Goal: Task Accomplishment & Management: Complete application form

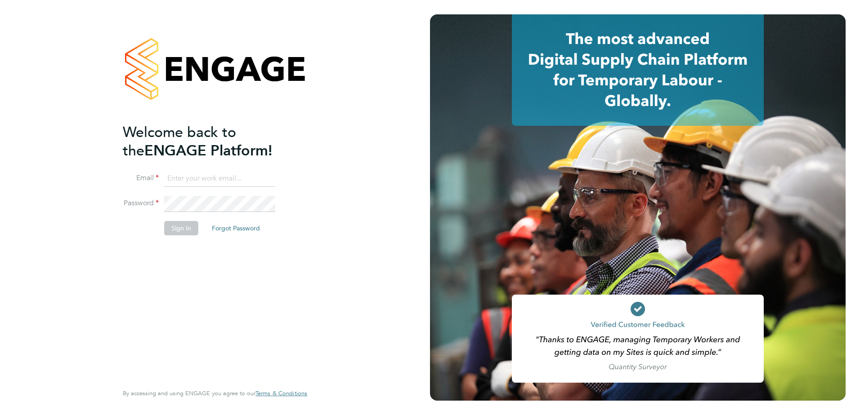
type input "lauren.morton@vistry.co.uk"
click at [262, 283] on div "Welcome back to the ENGAGE Platform! Email lauren.morton@vistry.co.uk Password …" at bounding box center [210, 252] width 175 height 259
click at [178, 233] on button "Sign In" at bounding box center [181, 228] width 34 height 14
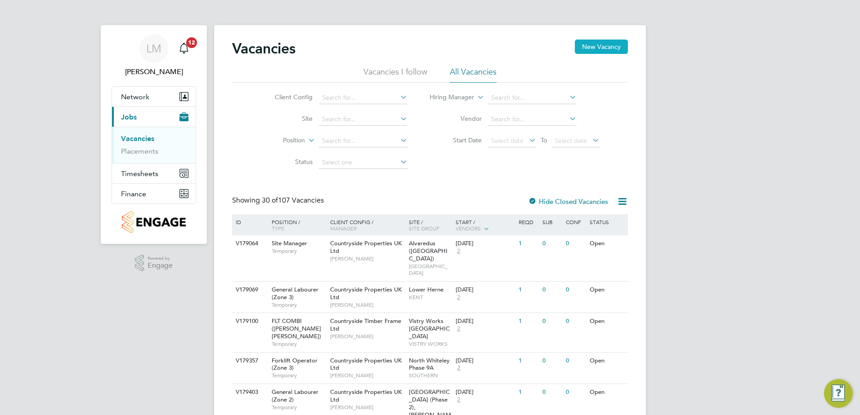
click at [610, 42] on button "New Vacancy" at bounding box center [601, 47] width 53 height 14
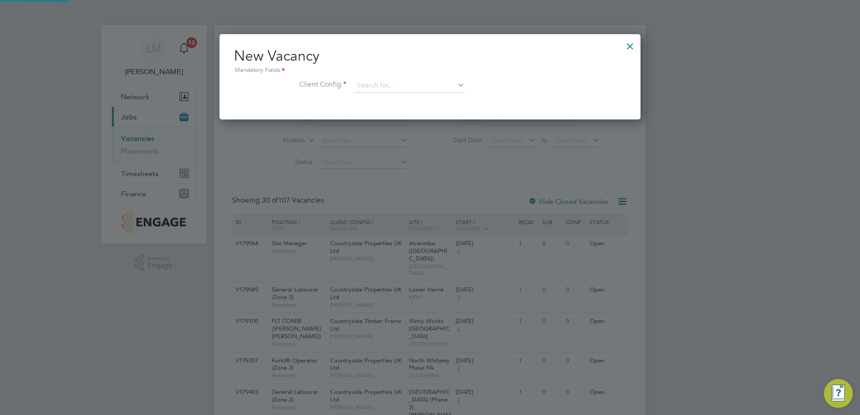
scroll to position [85, 421]
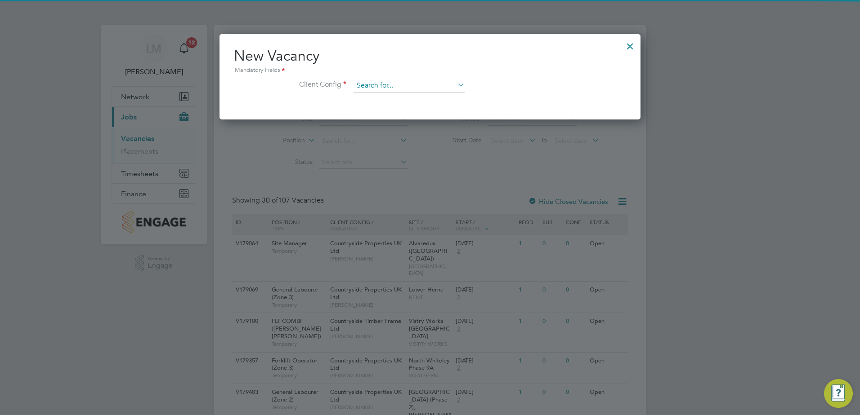
click at [406, 81] on input at bounding box center [408, 85] width 111 height 13
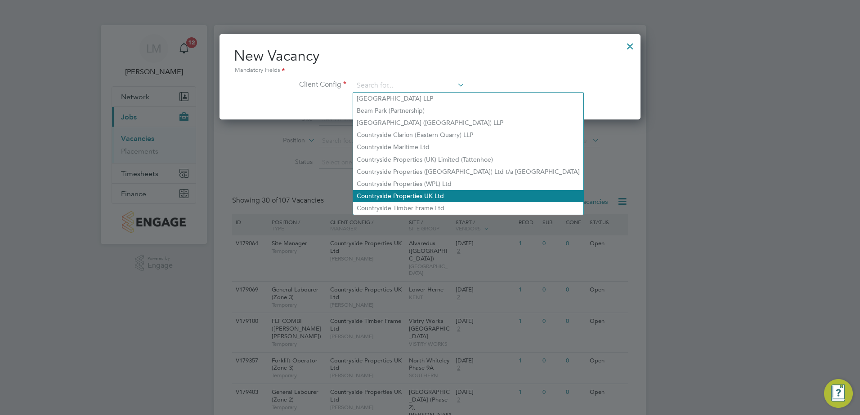
click at [423, 196] on li "Countryside Properties UK Ltd" at bounding box center [468, 196] width 230 height 12
type input "Countryside Properties UK Ltd"
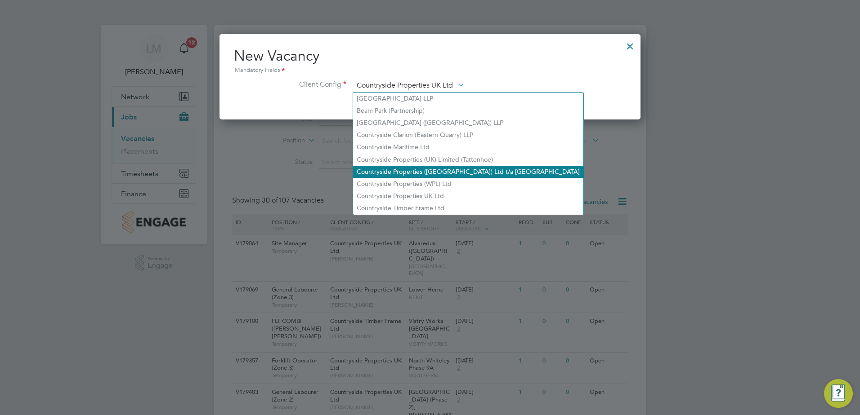
scroll to position [152, 421]
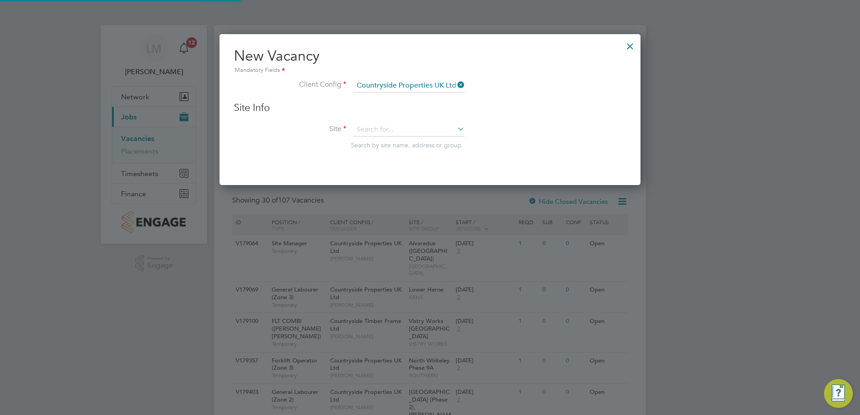
click at [388, 121] on div "Site Info Site Search by site name, address or group" at bounding box center [430, 135] width 392 height 66
click at [393, 128] on input at bounding box center [408, 129] width 111 height 13
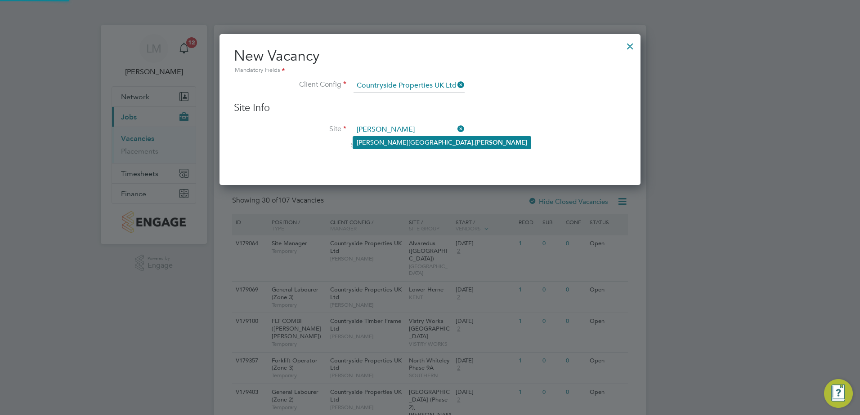
click at [395, 143] on li "[PERSON_NAME][GEOGRAPHIC_DATA], [GEOGRAPHIC_DATA]" at bounding box center [442, 143] width 178 height 12
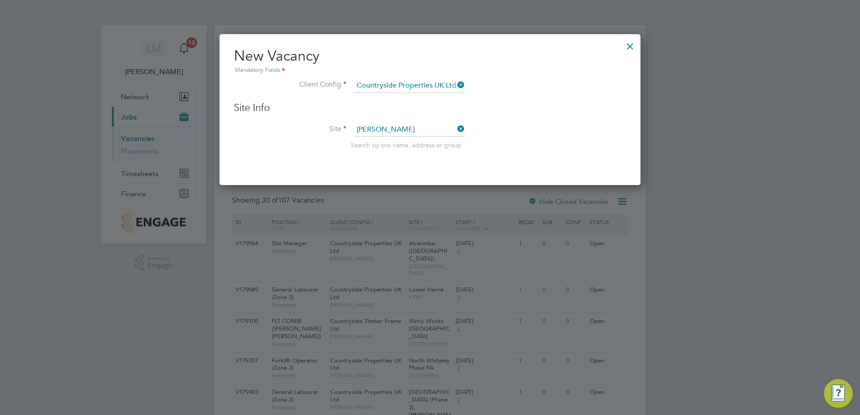
type input "[PERSON_NAME][GEOGRAPHIC_DATA], [GEOGRAPHIC_DATA]"
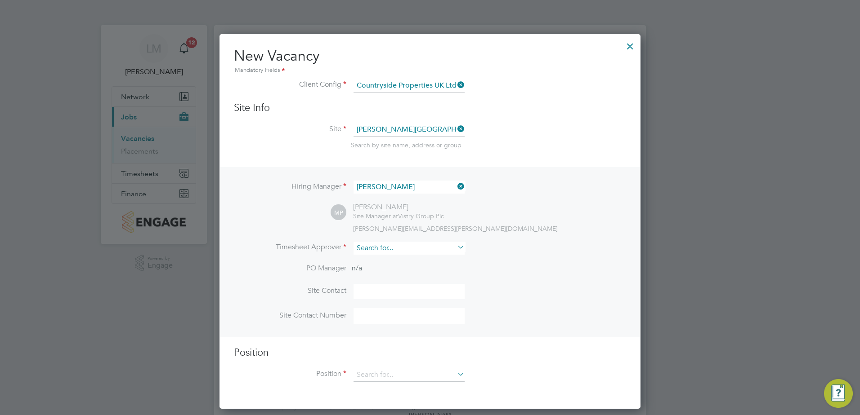
click at [397, 245] on input at bounding box center [408, 248] width 111 height 13
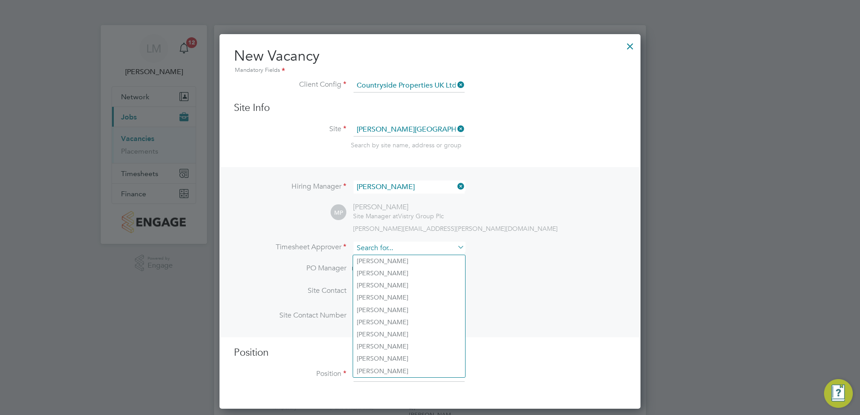
type input "a"
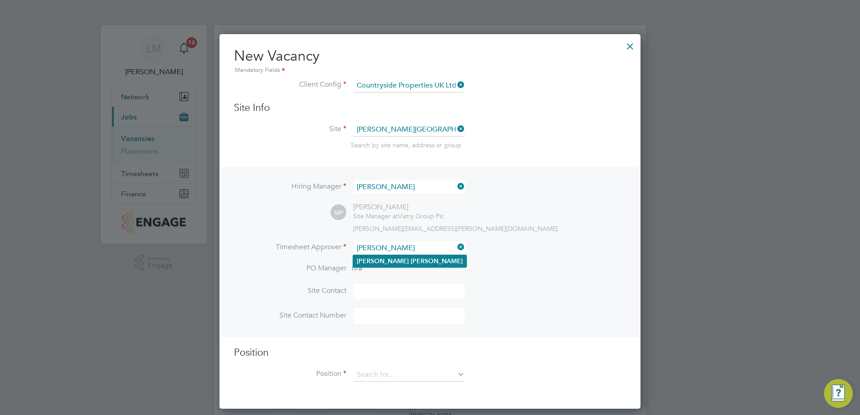
click at [404, 257] on li "[PERSON_NAME]" at bounding box center [409, 261] width 113 height 12
type input "[PERSON_NAME]"
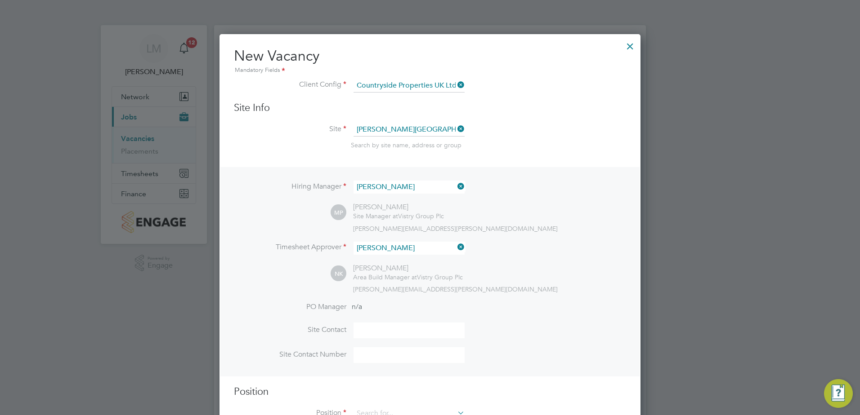
click at [392, 339] on input at bounding box center [408, 331] width 111 height 16
type input "[PERSON_NAME]"
click at [392, 362] on input at bounding box center [408, 355] width 111 height 16
paste input "07562692755"
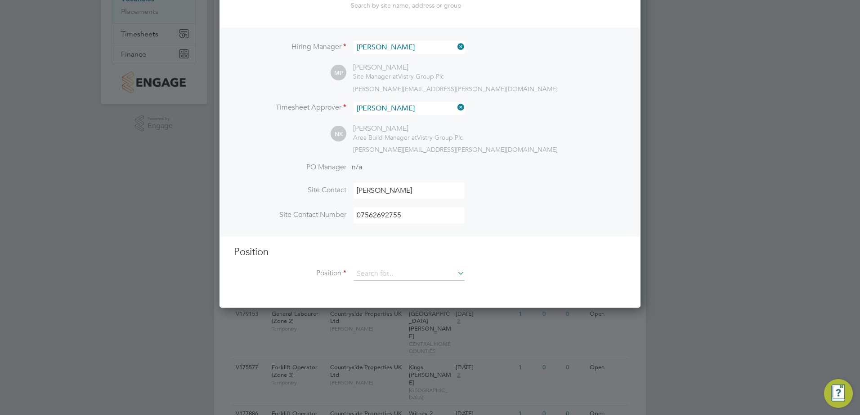
scroll to position [135, 0]
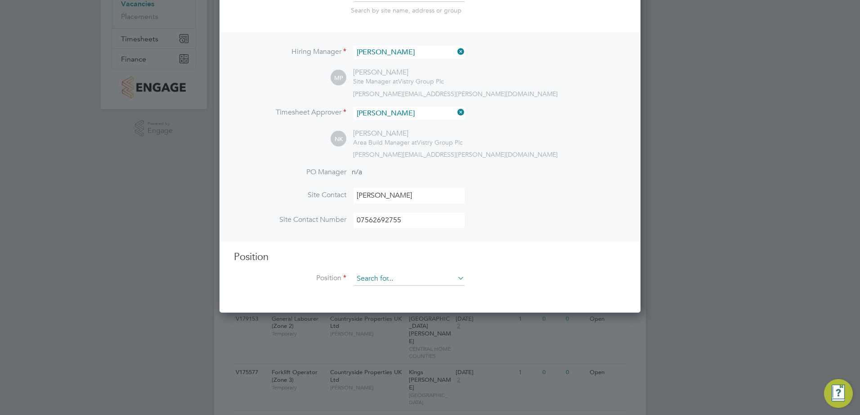
type input "07562692755"
click at [393, 279] on input at bounding box center [408, 278] width 111 height 13
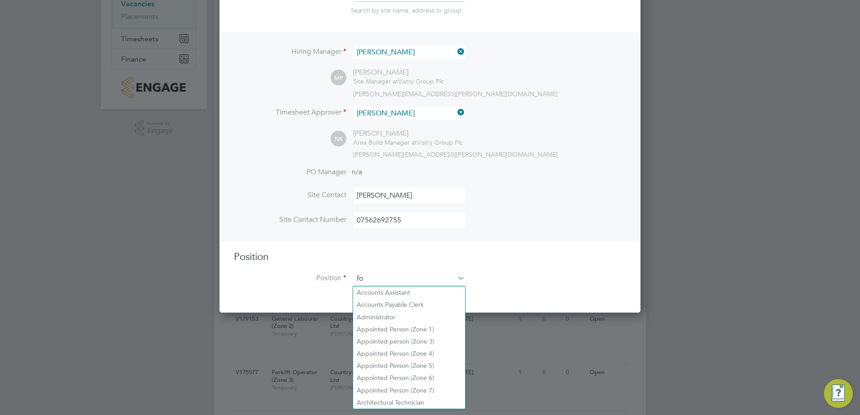
scroll to position [1296, 421]
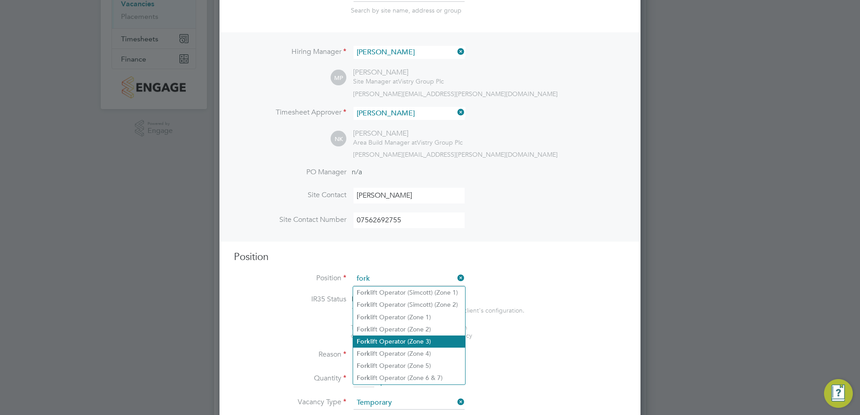
click at [438, 340] on li "Fork lift Operator (Zone 3)" at bounding box center [409, 342] width 112 height 12
type input "Forklift Operator (Zone 3)"
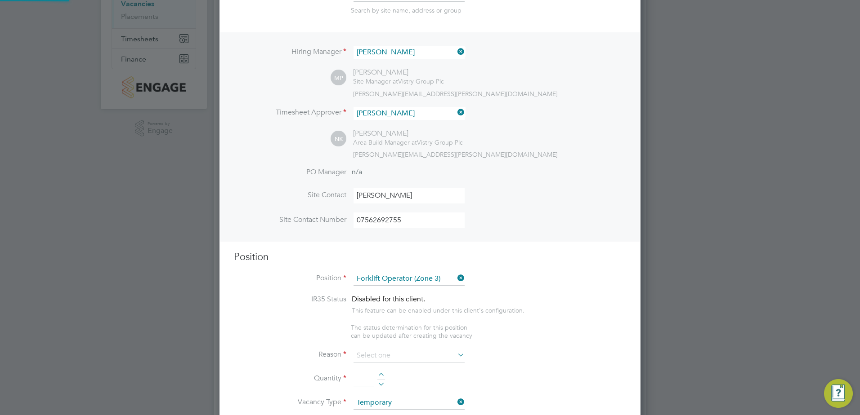
type textarea "• Operate construction machinery • Delivering large quantities of materials to …"
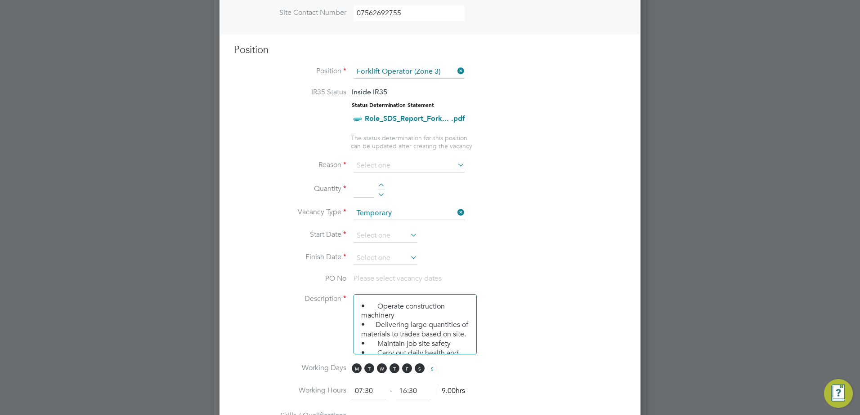
scroll to position [270, 0]
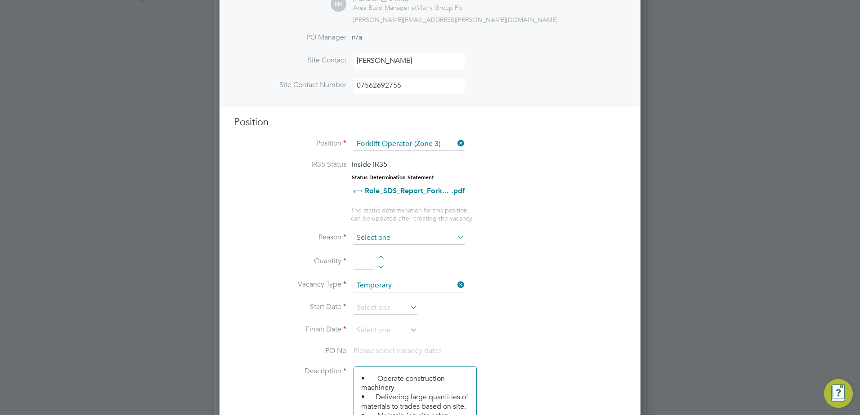
click at [392, 236] on input at bounding box center [408, 238] width 111 height 13
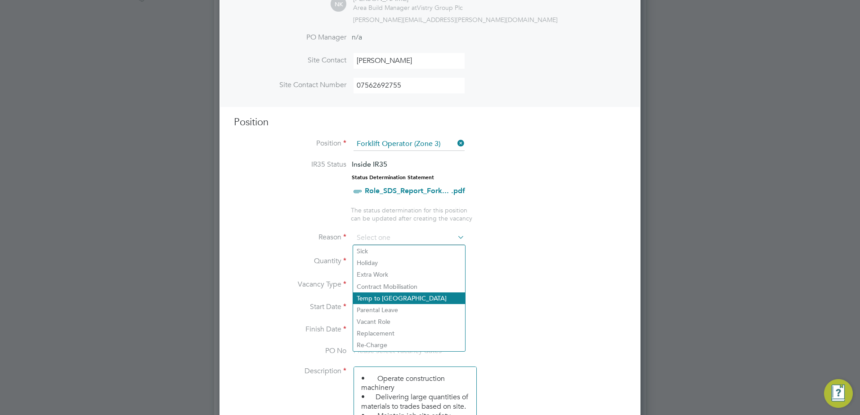
click at [405, 300] on li "Temp to [GEOGRAPHIC_DATA]" at bounding box center [409, 299] width 112 height 12
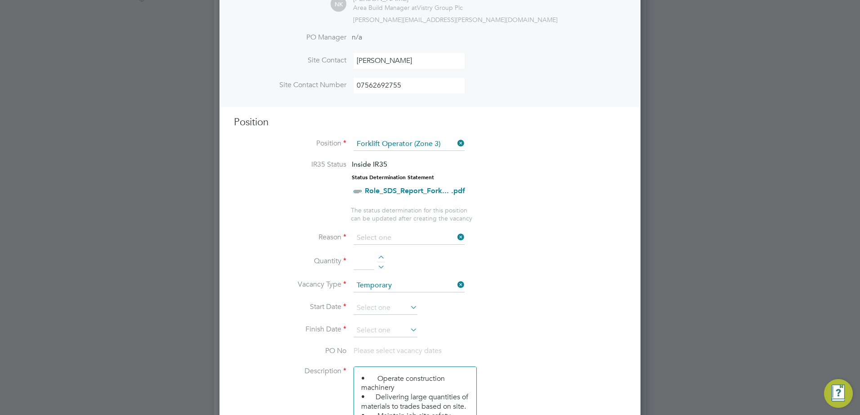
type input "Temp to [GEOGRAPHIC_DATA]"
click at [374, 258] on input at bounding box center [363, 262] width 21 height 16
click at [379, 257] on div at bounding box center [381, 259] width 8 height 6
type input "2"
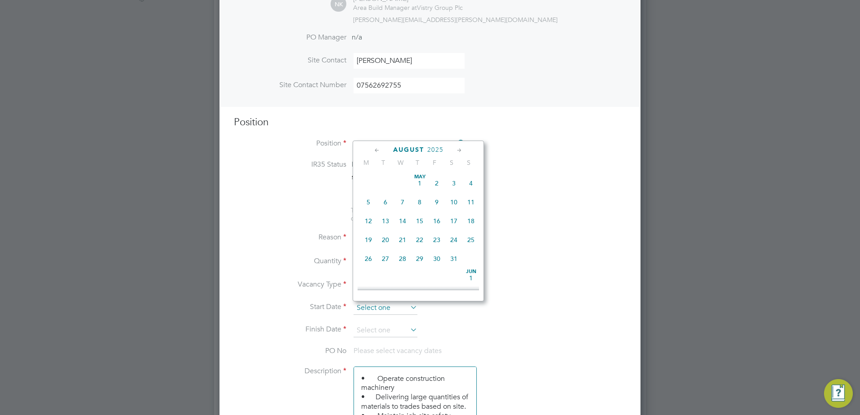
click at [388, 308] on input at bounding box center [385, 308] width 64 height 13
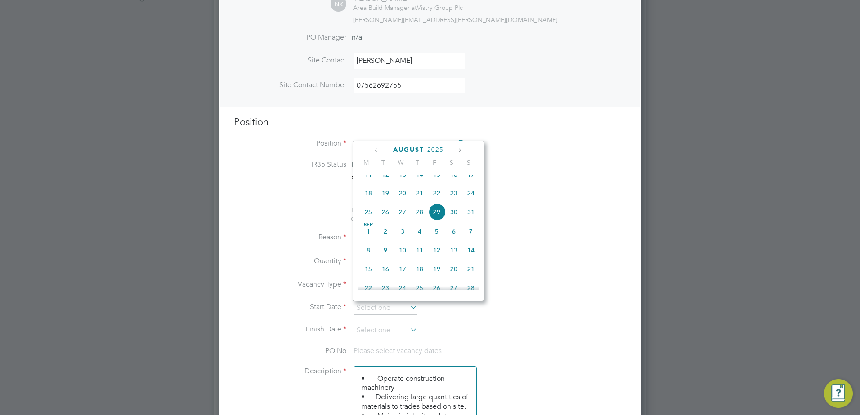
click at [367, 278] on span "15" at bounding box center [368, 269] width 17 height 17
type input "[DATE]"
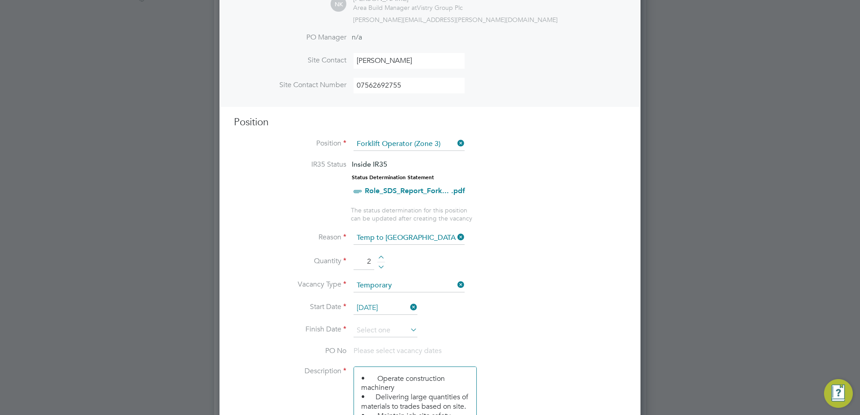
click at [382, 265] on div at bounding box center [381, 266] width 8 height 6
type input "1"
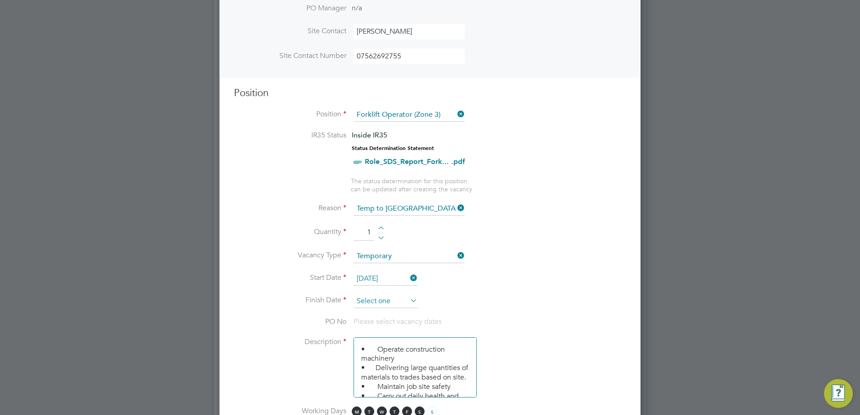
scroll to position [315, 0]
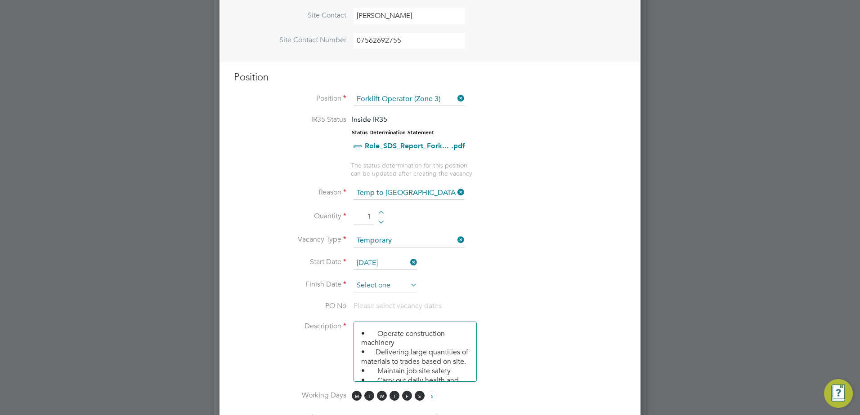
click at [380, 286] on input at bounding box center [385, 285] width 64 height 13
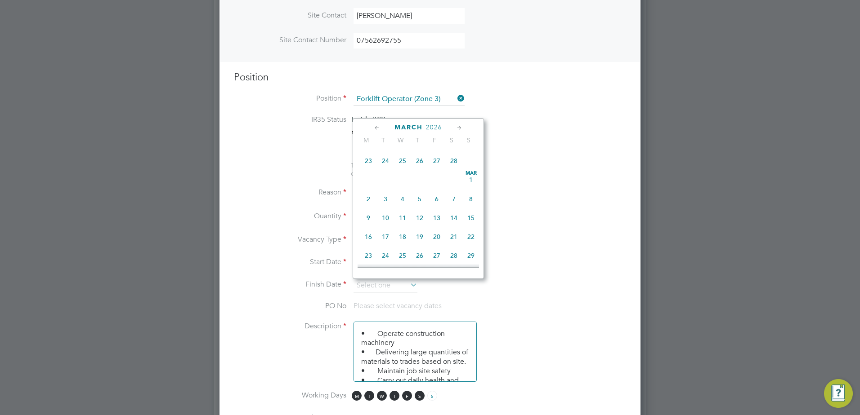
scroll to position [898, 0]
click at [379, 238] on span "31" at bounding box center [385, 229] width 17 height 17
type input "[DATE]"
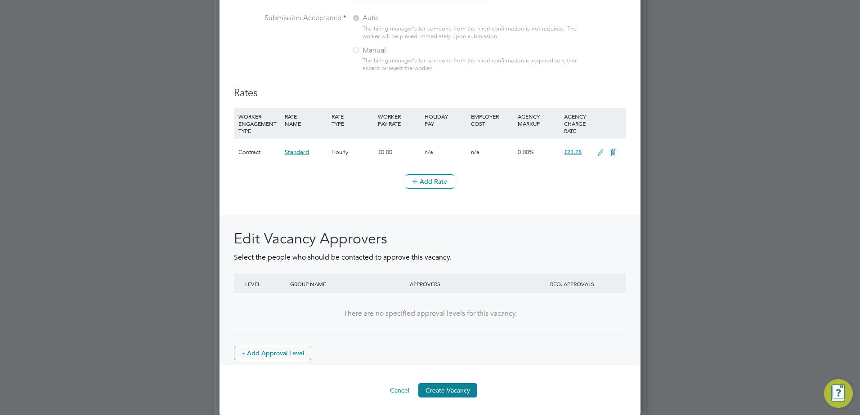
scroll to position [993, 0]
click at [455, 387] on button "Create Vacancy" at bounding box center [447, 390] width 59 height 14
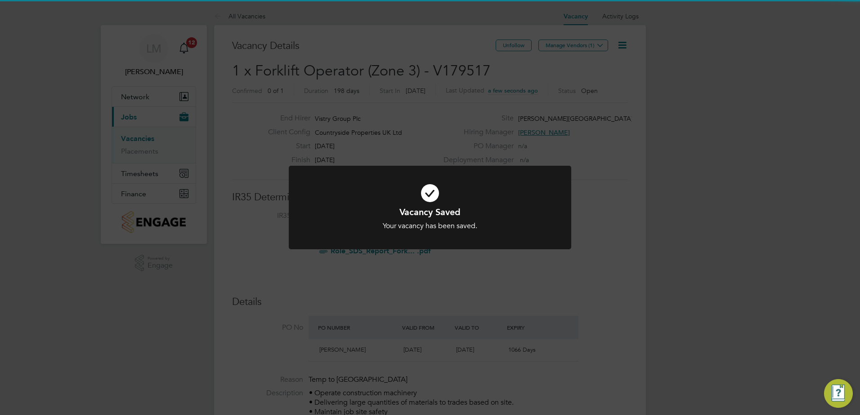
click at [468, 224] on div "Your vacancy has been saved." at bounding box center [430, 226] width 234 height 9
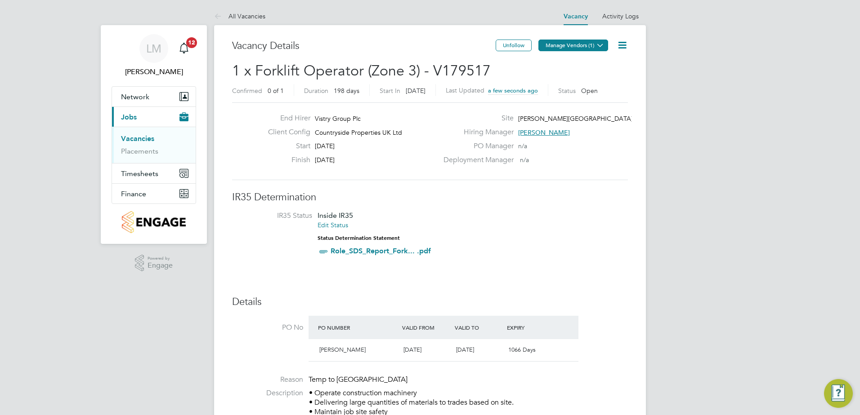
click at [588, 48] on button "Manage Vendors (1)" at bounding box center [573, 46] width 70 height 12
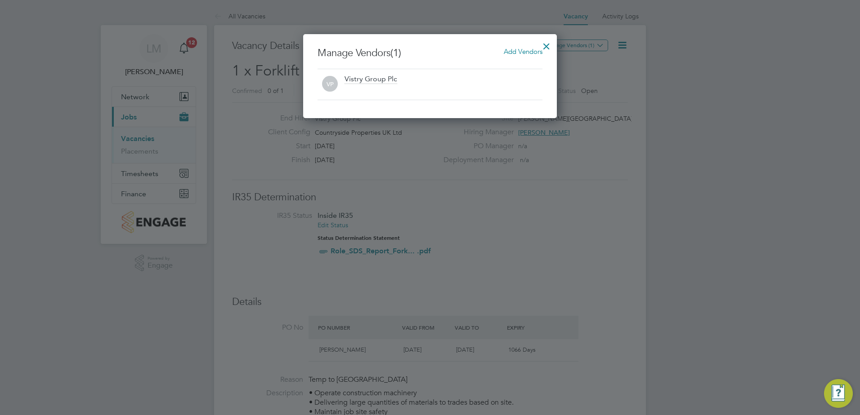
click at [516, 49] on span "Add Vendors" at bounding box center [522, 51] width 39 height 9
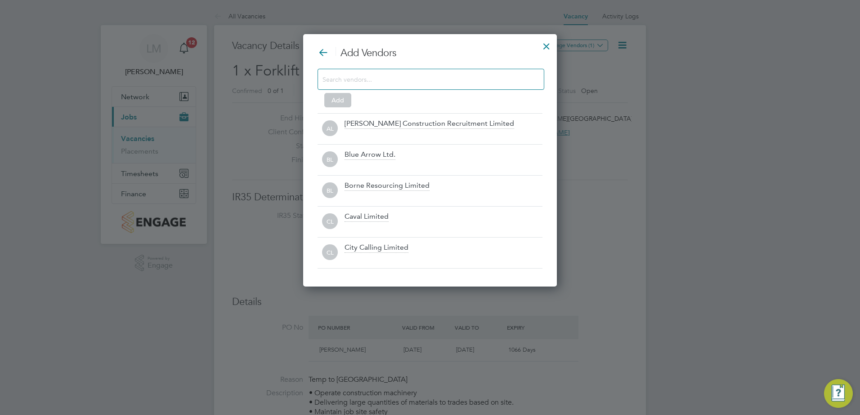
click at [440, 76] on input at bounding box center [423, 79] width 202 height 12
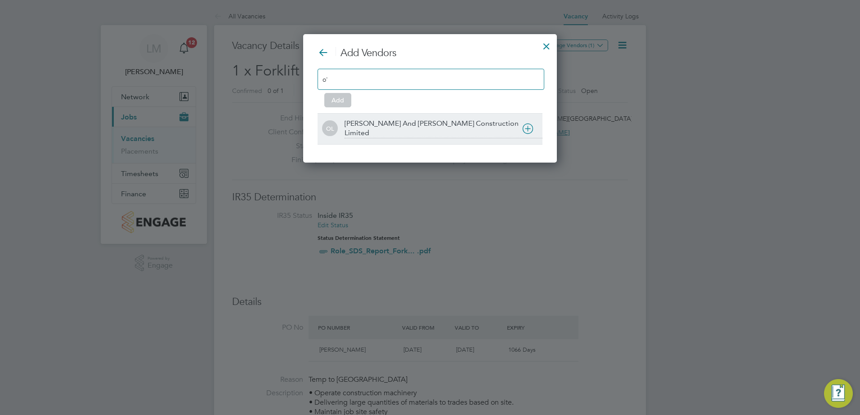
type input "o'"
click at [472, 127] on div "[PERSON_NAME] And [PERSON_NAME] Construction Limited" at bounding box center [443, 128] width 198 height 19
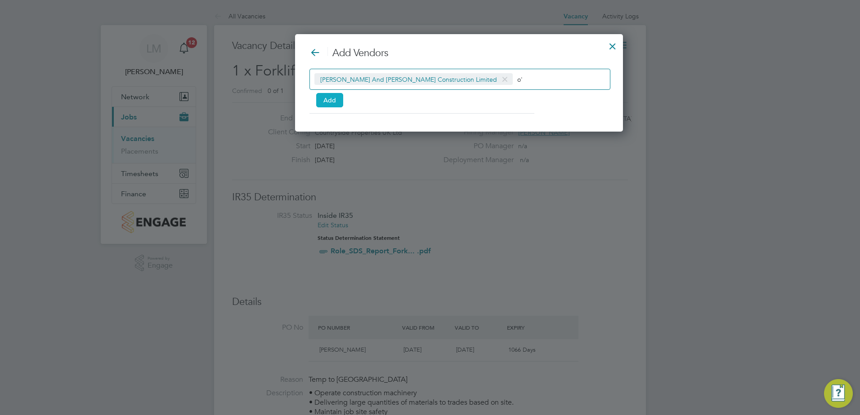
click at [339, 102] on button "Add" at bounding box center [329, 100] width 27 height 14
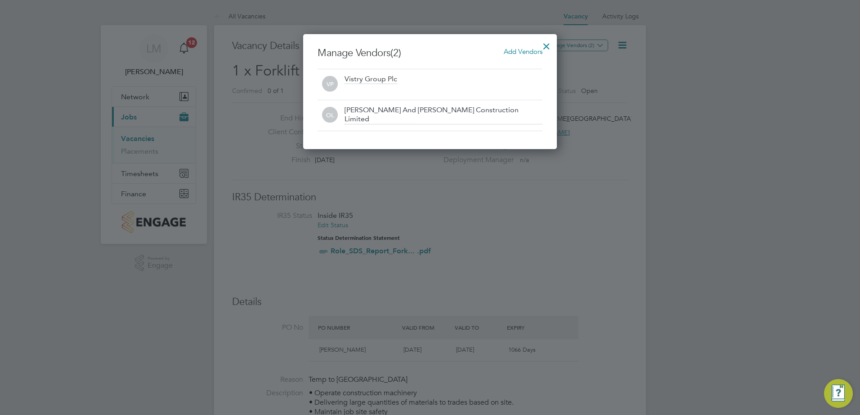
click at [549, 42] on div at bounding box center [546, 44] width 16 height 16
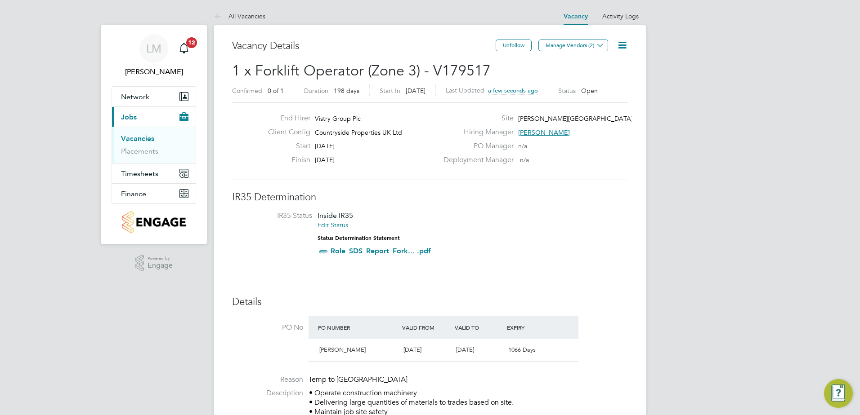
click at [612, 128] on div "Hiring Manager [PERSON_NAME]" at bounding box center [534, 135] width 193 height 14
drag, startPoint x: 492, startPoint y: 64, endPoint x: 221, endPoint y: 80, distance: 271.6
click at [488, 72] on h2 "1 x Forklift Operator (Zone 3) - V179517 Confirmed 0 of 1 Duration 198 days Sta…" at bounding box center [430, 81] width 396 height 38
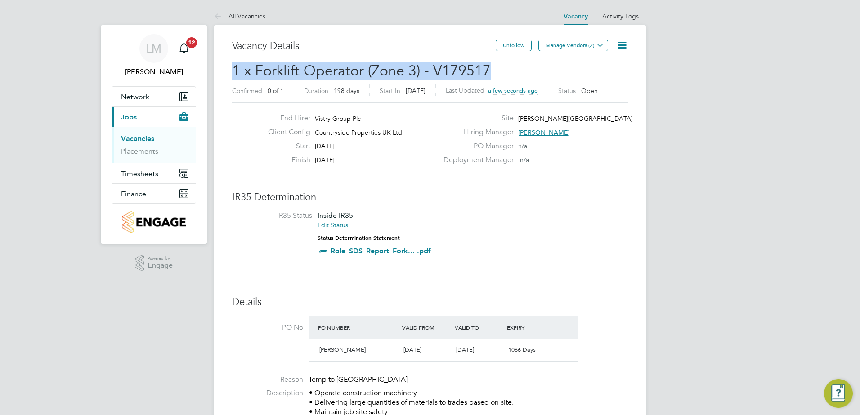
drag, startPoint x: 490, startPoint y: 70, endPoint x: 232, endPoint y: 72, distance: 258.5
click at [232, 72] on h2 "1 x Forklift Operator (Zone 3) - V179517 Confirmed 0 of 1 Duration 198 days Sta…" at bounding box center [430, 81] width 396 height 38
copy span "1 x Forklift Operator (Zone 3) - V179517"
click at [142, 137] on link "Vacancies" at bounding box center [137, 138] width 33 height 9
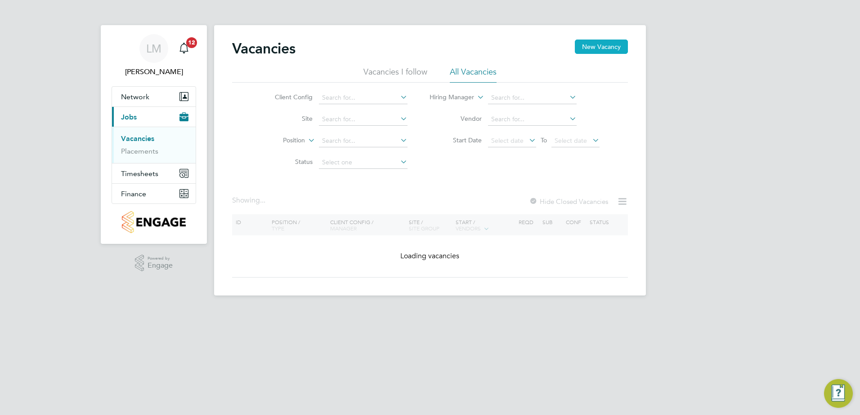
click at [597, 47] on button "New Vacancy" at bounding box center [601, 47] width 53 height 14
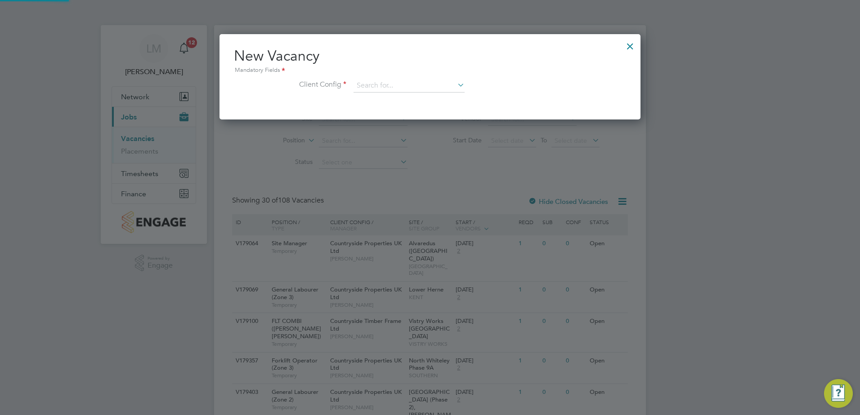
scroll to position [85, 421]
click at [429, 87] on input at bounding box center [408, 85] width 111 height 13
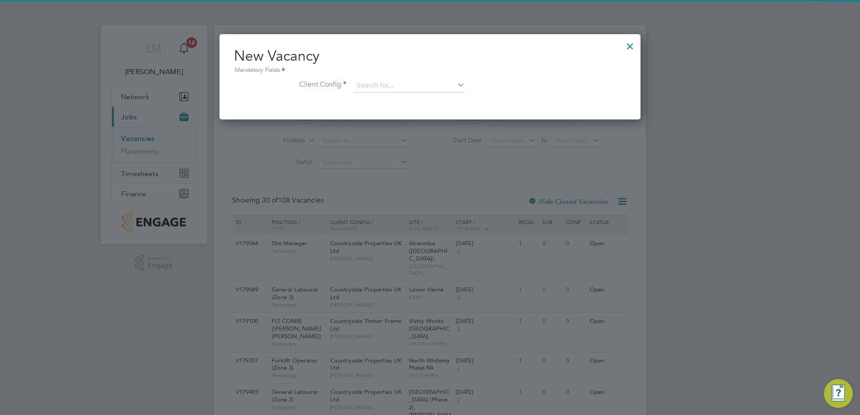
click at [432, 194] on li "Countryside Properties UK Ltd" at bounding box center [468, 196] width 230 height 12
type input "Countryside Properties UK Ltd"
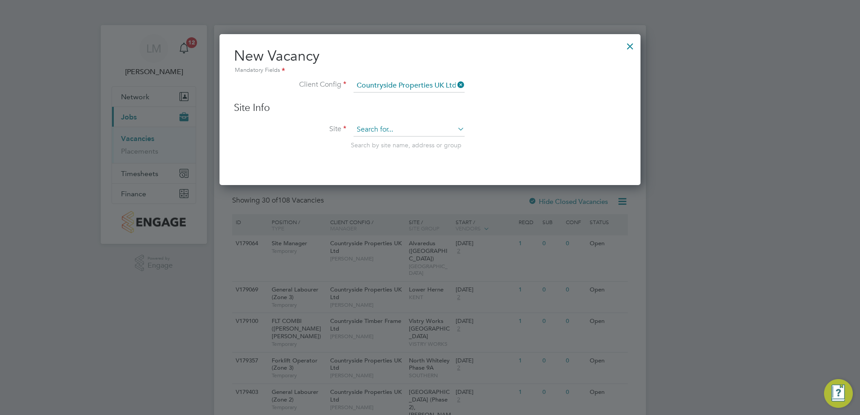
click at [398, 133] on input at bounding box center [408, 129] width 111 height 13
click at [404, 139] on li "[PERSON_NAME][GEOGRAPHIC_DATA], [GEOGRAPHIC_DATA]" at bounding box center [442, 143] width 178 height 12
type input "[PERSON_NAME][GEOGRAPHIC_DATA], [GEOGRAPHIC_DATA]"
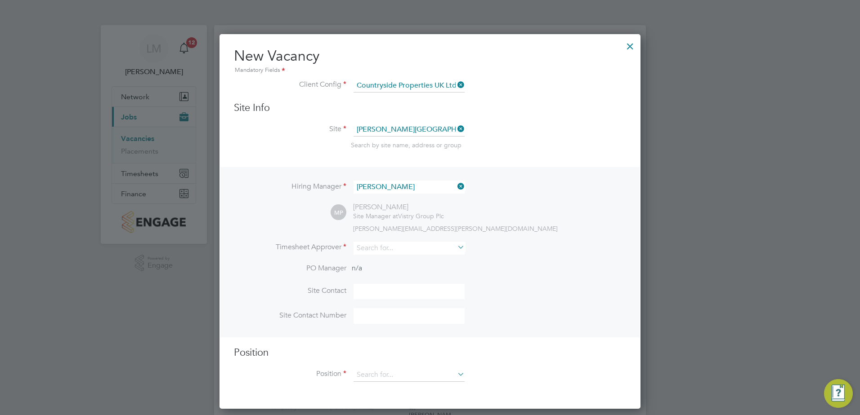
scroll to position [376, 421]
click at [387, 249] on input at bounding box center [408, 248] width 111 height 13
click at [388, 255] on li "[PERSON_NAME]" at bounding box center [416, 261] width 127 height 12
type input "[PERSON_NAME]"
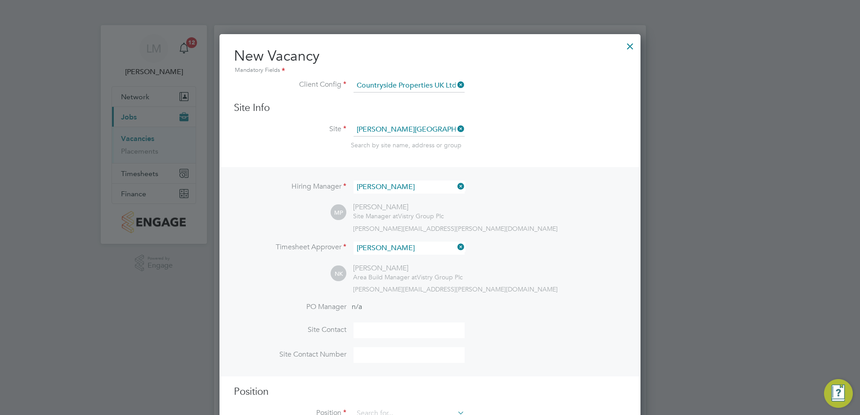
scroll to position [415, 421]
click at [395, 327] on input at bounding box center [408, 331] width 111 height 16
type input "[PERSON_NAME]"
type input "07562692755"
type input "fork"
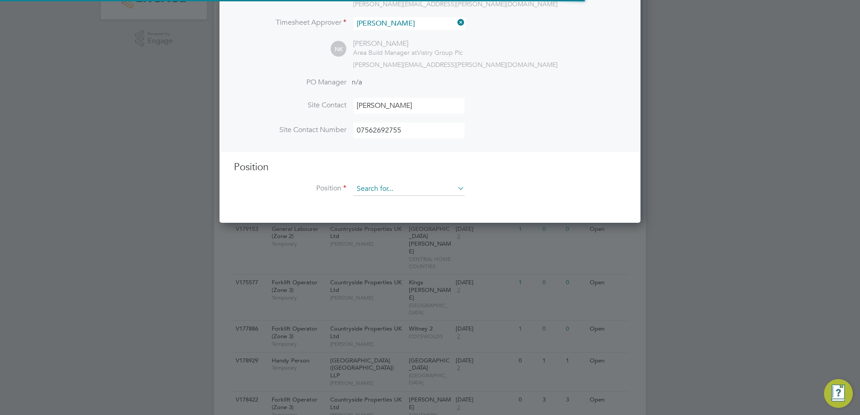
click at [410, 192] on input at bounding box center [408, 189] width 111 height 13
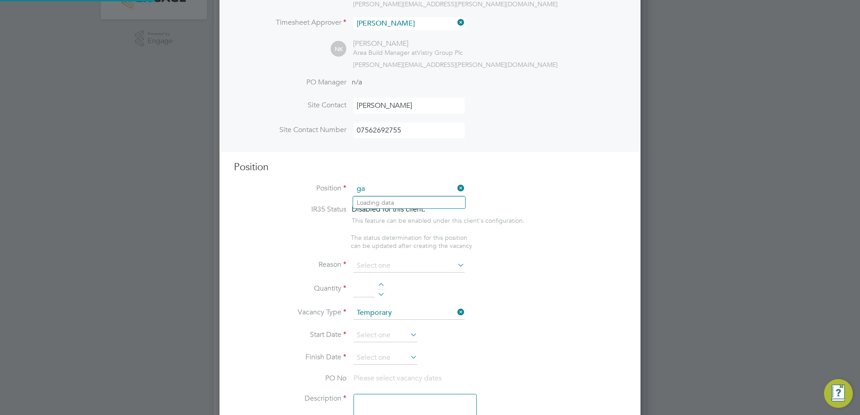
scroll to position [1296, 421]
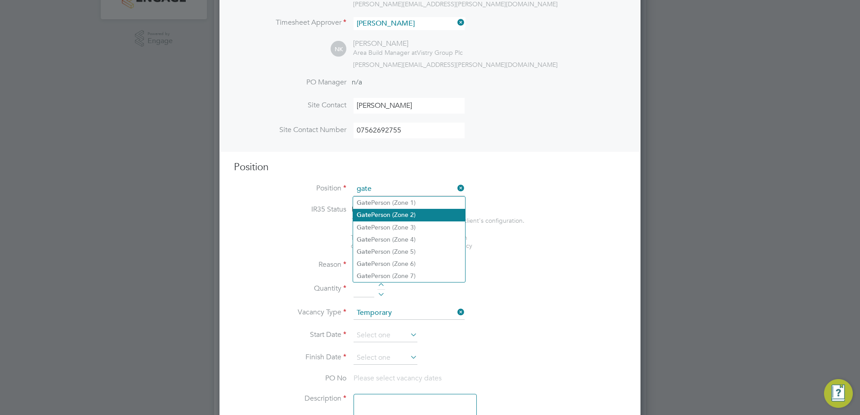
click at [424, 220] on li "Gate Person (Zone 2)" at bounding box center [409, 215] width 112 height 12
type input "Gate Person (Zone 2)"
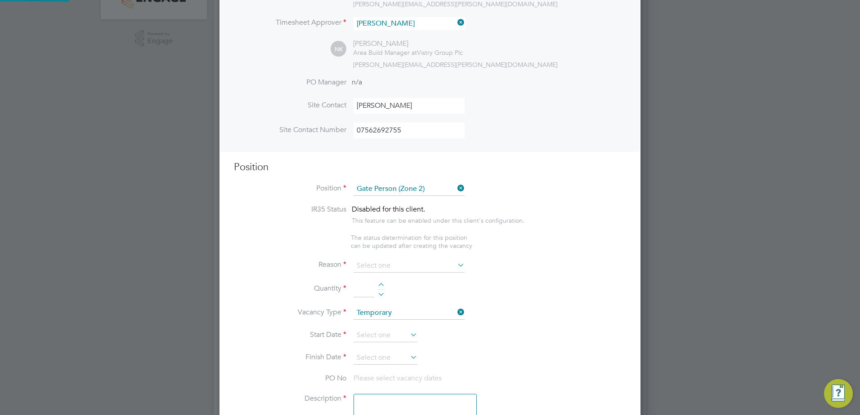
type textarea "- Welcoming visitors and signing visitors in and out of site - Checking CSCS ca…"
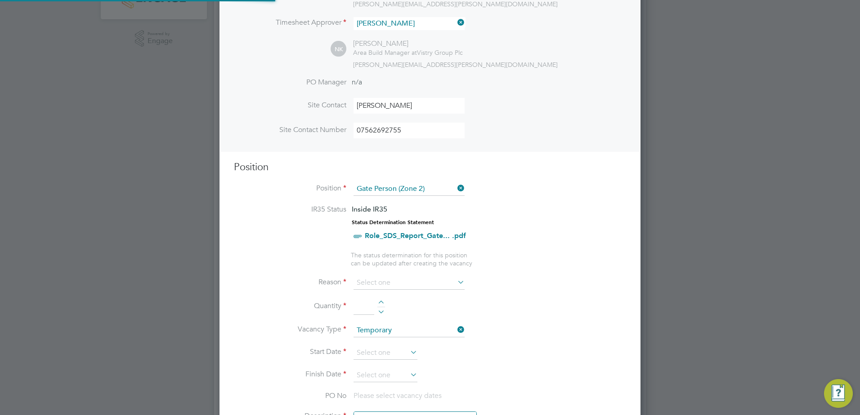
scroll to position [27, 47]
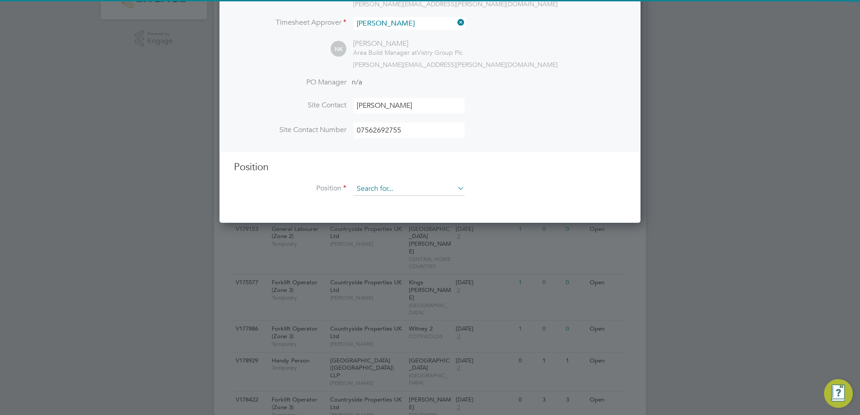
click at [452, 190] on input at bounding box center [408, 189] width 111 height 13
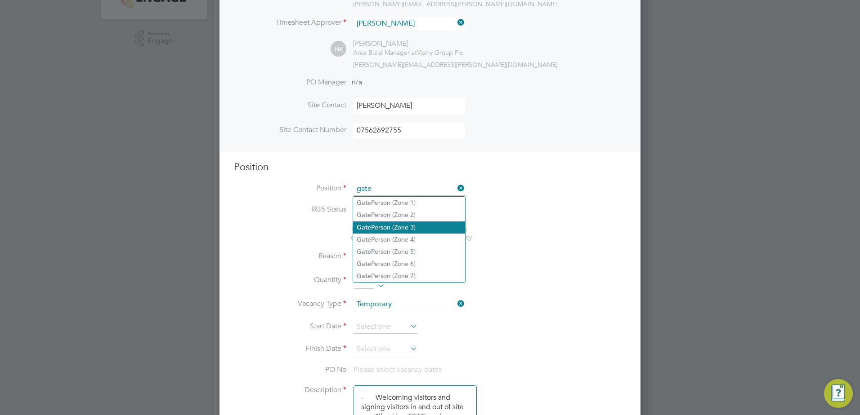
click at [433, 224] on li "Gate Person (Zone 3)" at bounding box center [409, 228] width 112 height 12
type input "Gate Person (Zone 3)"
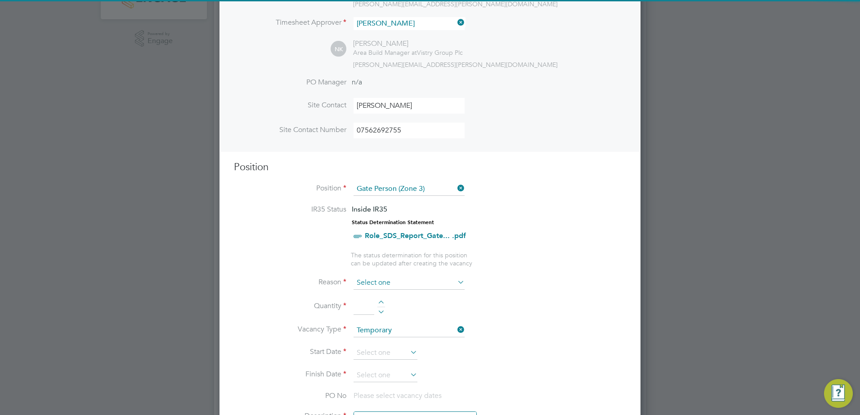
click at [393, 283] on input at bounding box center [408, 282] width 111 height 13
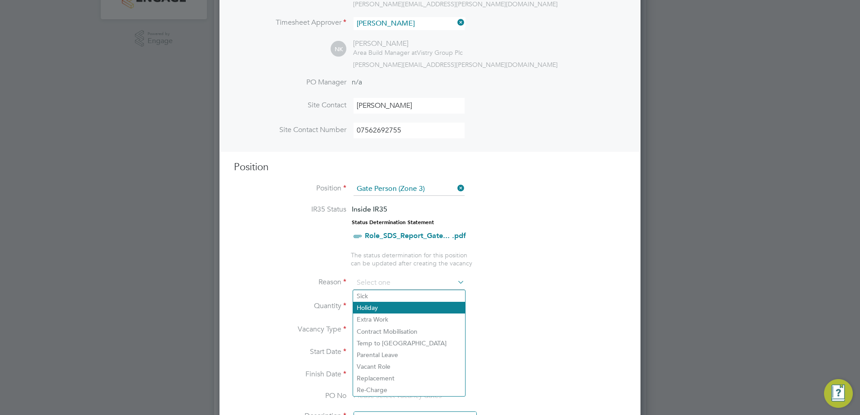
click at [396, 307] on li "Holiday" at bounding box center [409, 308] width 112 height 12
type input "Holiday"
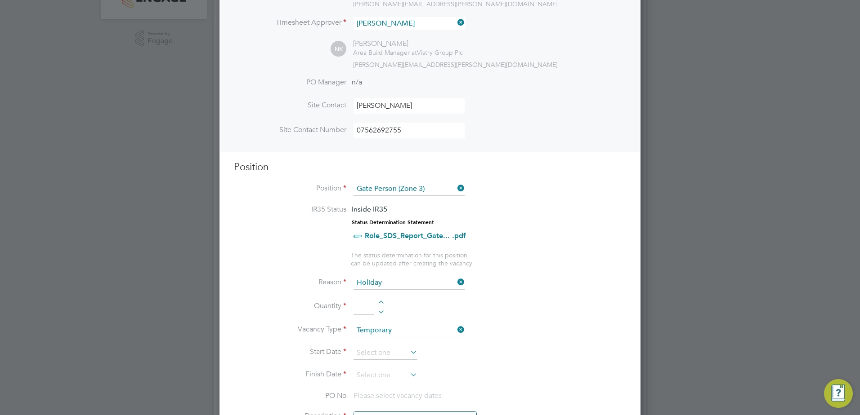
click at [379, 306] on div at bounding box center [381, 304] width 8 height 6
type input "1"
click at [376, 352] on input at bounding box center [385, 353] width 64 height 13
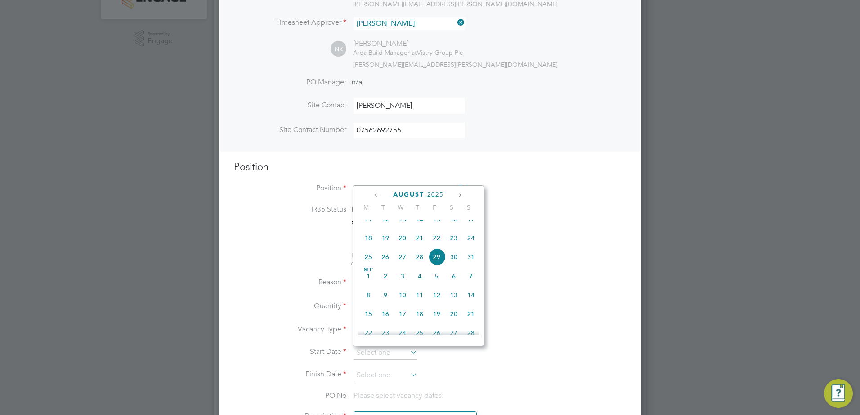
click at [371, 323] on span "15" at bounding box center [368, 314] width 17 height 17
type input "[DATE]"
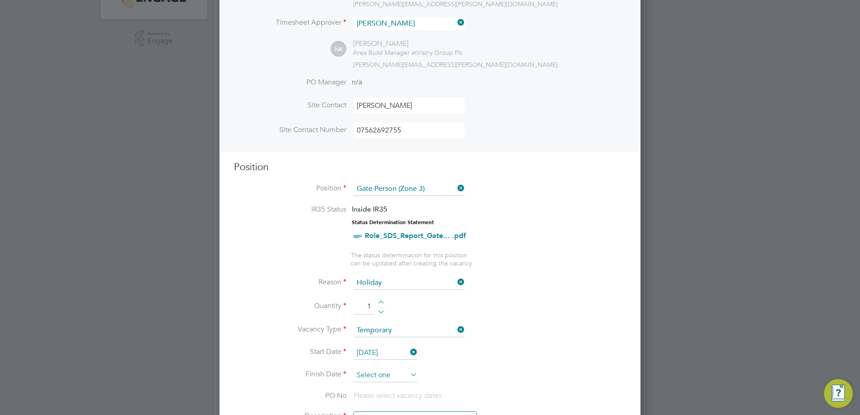
drag, startPoint x: 387, startPoint y: 376, endPoint x: 389, endPoint y: 357, distance: 18.5
click at [387, 376] on input at bounding box center [385, 375] width 64 height 13
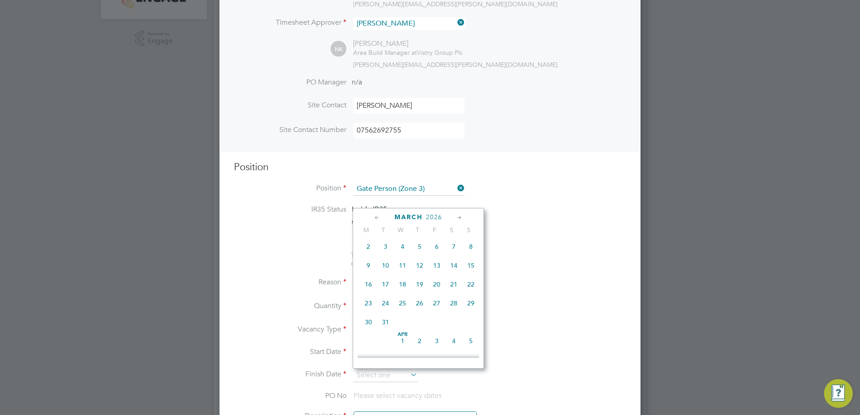
click at [384, 331] on span "31" at bounding box center [385, 322] width 17 height 17
type input "[DATE]"
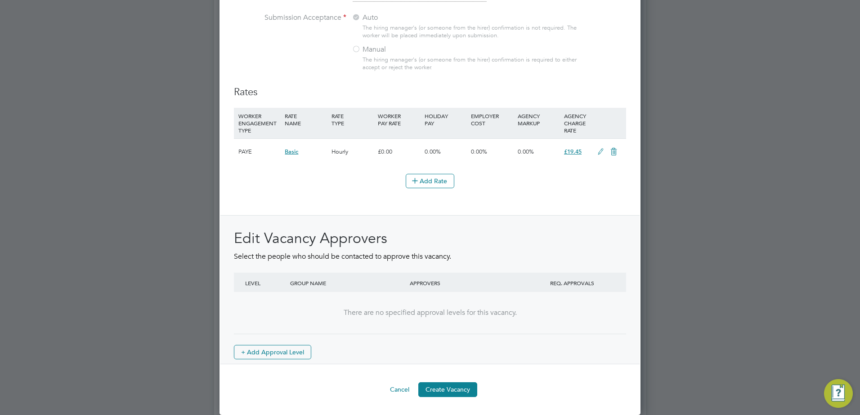
click at [458, 392] on button "Create Vacancy" at bounding box center [447, 390] width 59 height 14
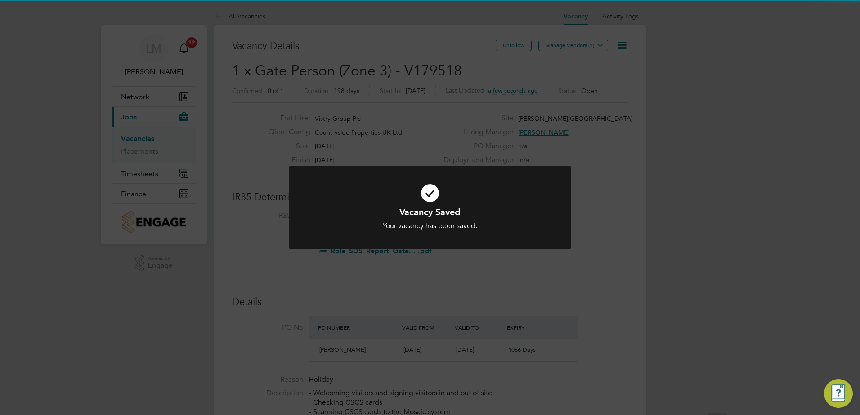
drag, startPoint x: 477, startPoint y: 211, endPoint x: 497, endPoint y: 137, distance: 77.4
click at [477, 208] on h1 "Vacancy Saved" at bounding box center [430, 212] width 234 height 12
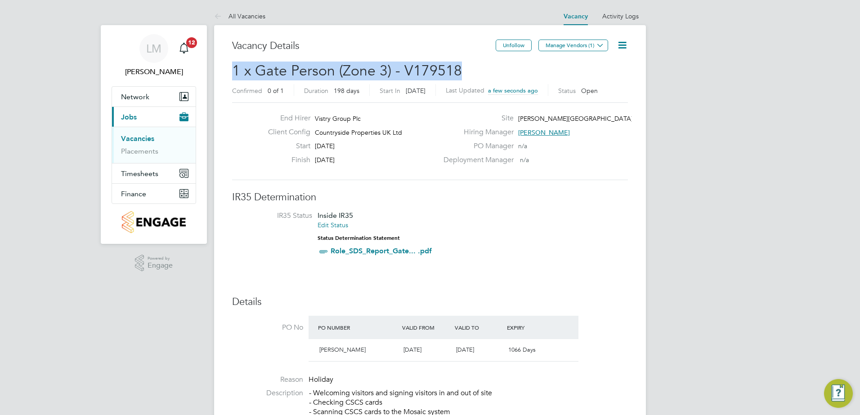
drag, startPoint x: 395, startPoint y: 67, endPoint x: 215, endPoint y: 67, distance: 180.3
copy span "1 x Gate Person (Zone 3) - V179518"
click at [618, 45] on icon at bounding box center [621, 45] width 11 height 11
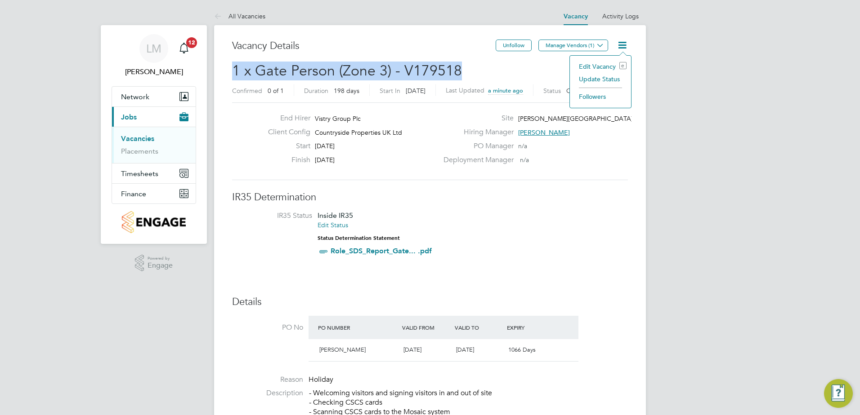
click at [597, 68] on li "Edit Vacancy e" at bounding box center [600, 66] width 52 height 13
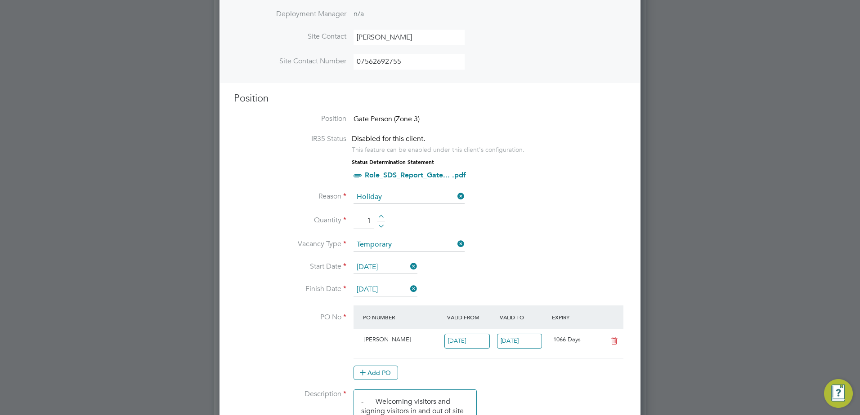
scroll to position [315, 0]
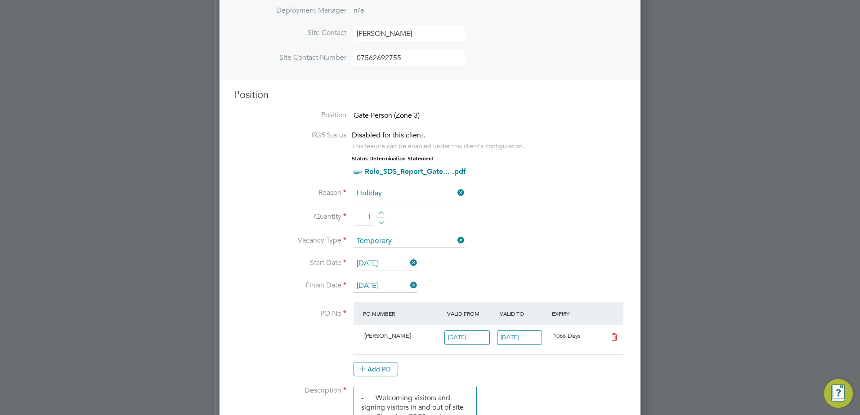
click at [396, 263] on input "[DATE]" at bounding box center [385, 263] width 64 height 13
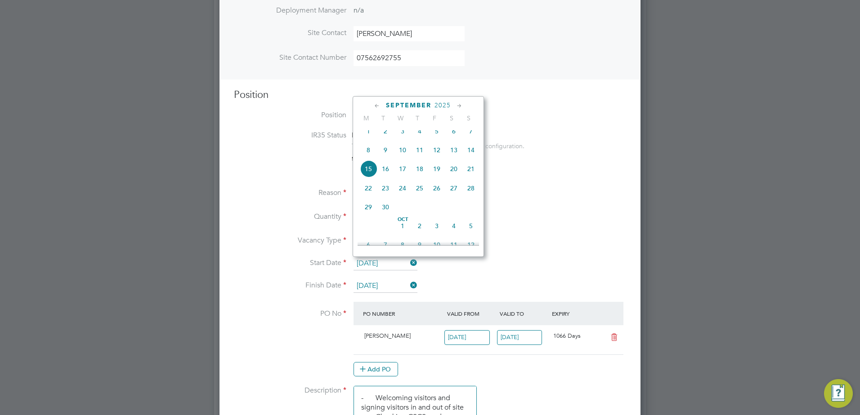
click at [370, 195] on span "22" at bounding box center [368, 188] width 17 height 17
type input "[DATE]"
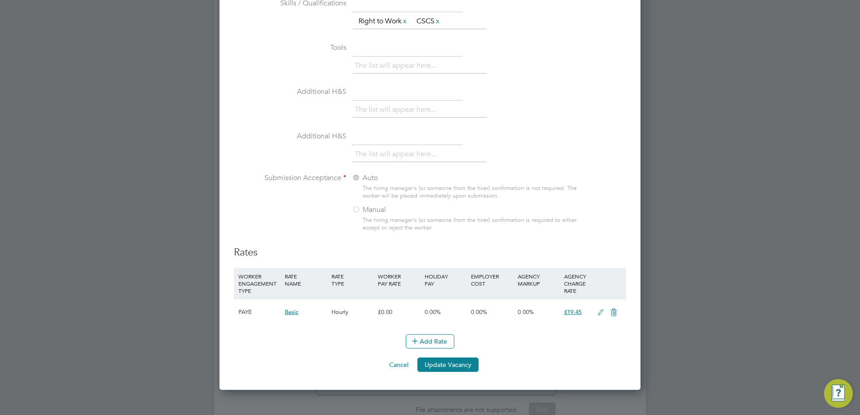
scroll to position [866, 0]
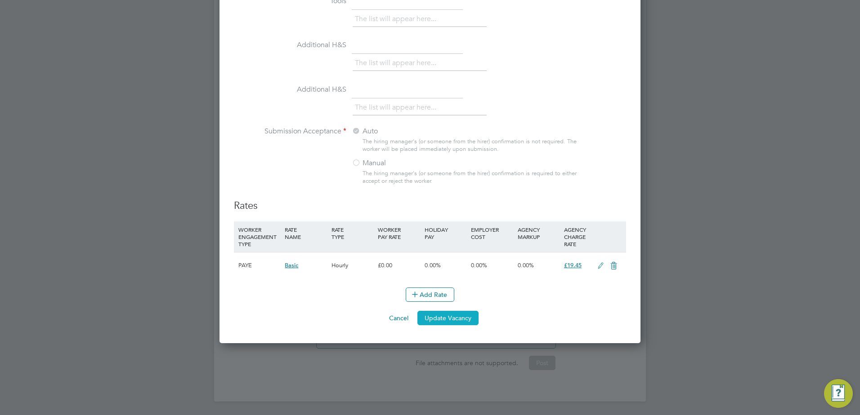
click at [454, 320] on button "Update Vacancy" at bounding box center [447, 318] width 61 height 14
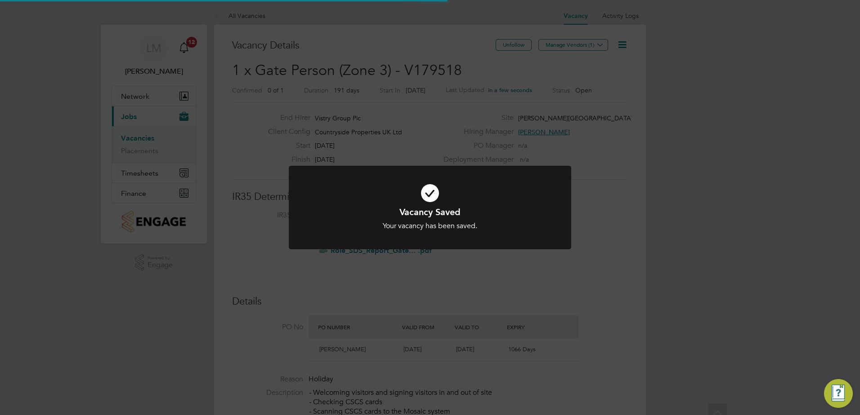
scroll to position [0, 0]
click at [509, 219] on div "Vacancy Saved Your vacancy has been saved. Cancel Okay" at bounding box center [430, 218] width 234 height 25
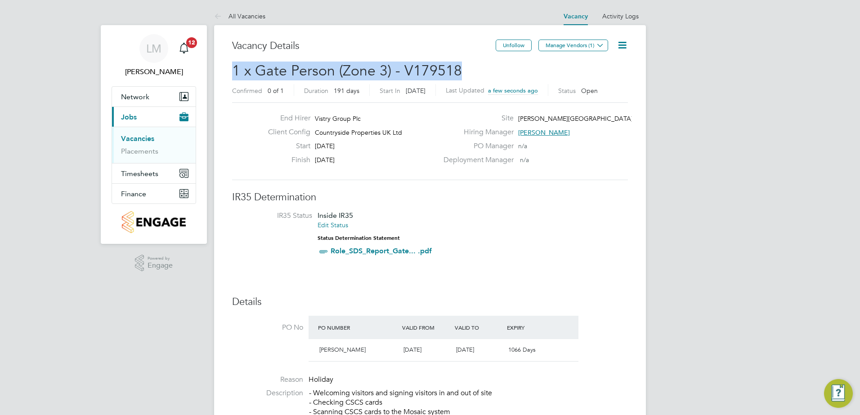
drag, startPoint x: 463, startPoint y: 71, endPoint x: 213, endPoint y: 67, distance: 250.0
copy span "1 x Gate Person (Zone 3) - V179518"
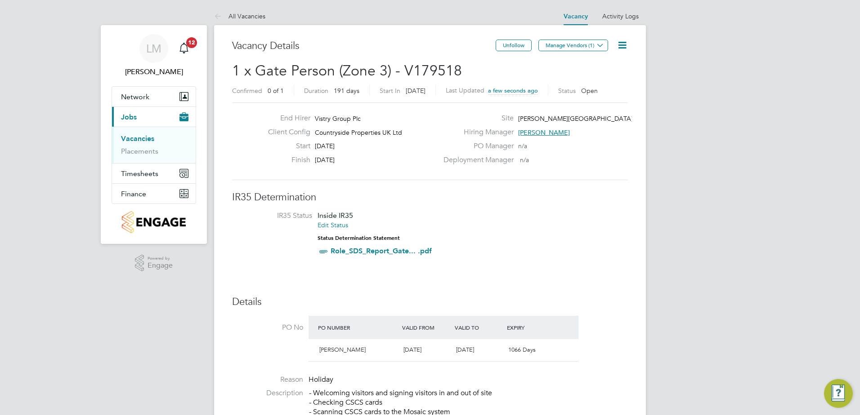
drag, startPoint x: 612, startPoint y: 128, endPoint x: 522, endPoint y: 112, distance: 91.3
click at [612, 128] on div "Hiring Manager [PERSON_NAME]" at bounding box center [534, 135] width 193 height 14
click at [580, 48] on button "Manage Vendors (1)" at bounding box center [573, 46] width 70 height 12
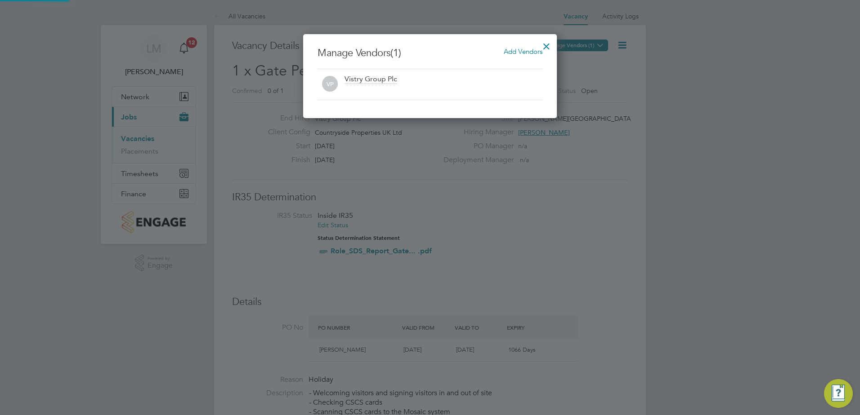
scroll to position [84, 254]
click at [517, 52] on span "Add Vendors" at bounding box center [522, 51] width 39 height 9
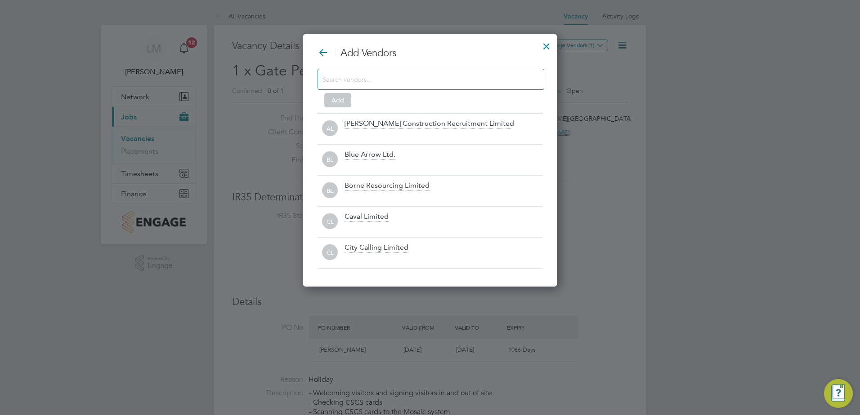
scroll to position [253, 254]
click at [441, 79] on input at bounding box center [423, 79] width 202 height 12
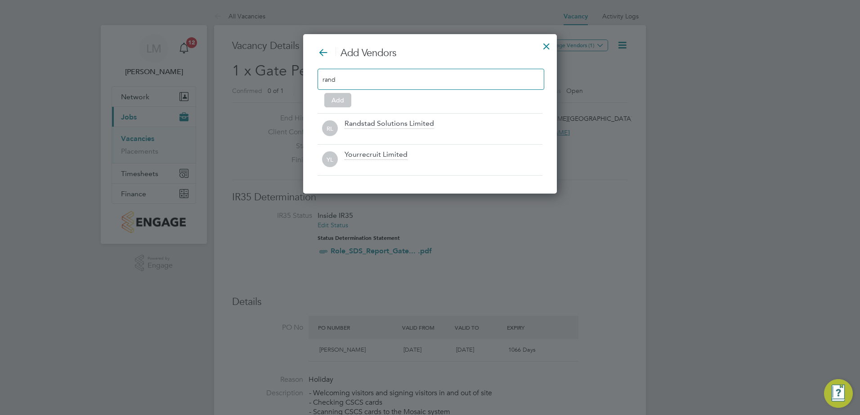
scroll to position [129, 254]
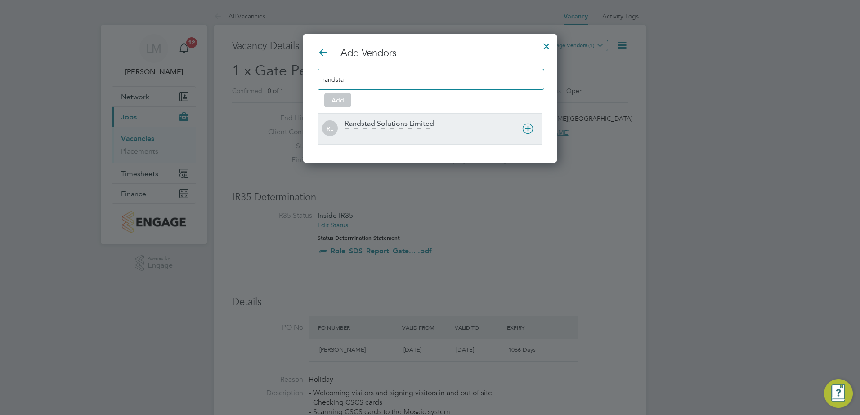
type input "randsta"
click at [397, 133] on div at bounding box center [443, 134] width 198 height 9
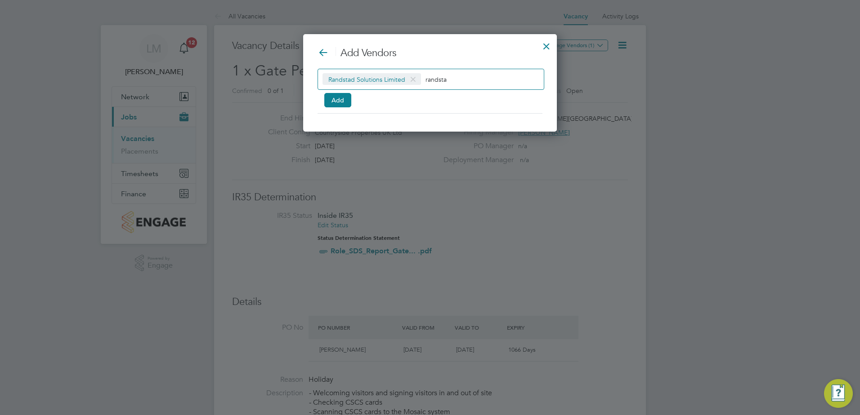
scroll to position [98, 254]
click at [347, 98] on button "Add" at bounding box center [337, 100] width 27 height 14
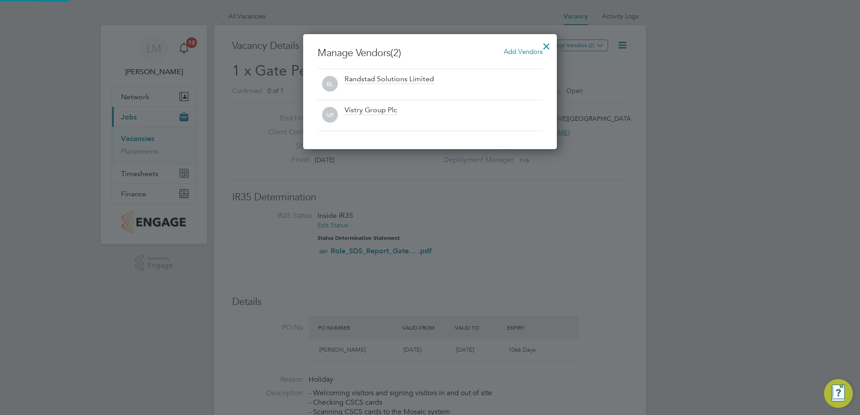
scroll to position [115, 254]
click at [547, 44] on div at bounding box center [546, 44] width 16 height 16
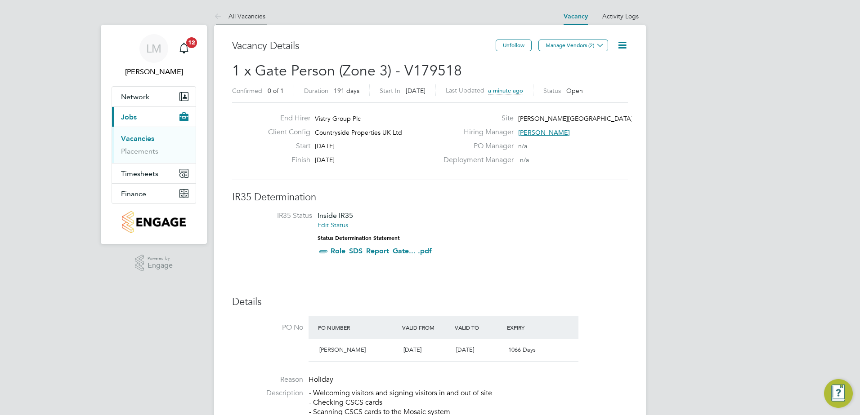
click at [254, 10] on li "All Vacancies" at bounding box center [239, 16] width 51 height 18
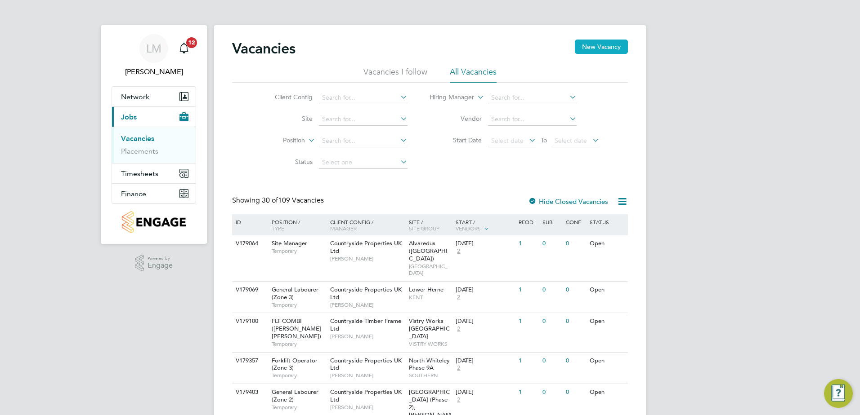
click at [607, 44] on button "New Vacancy" at bounding box center [601, 47] width 53 height 14
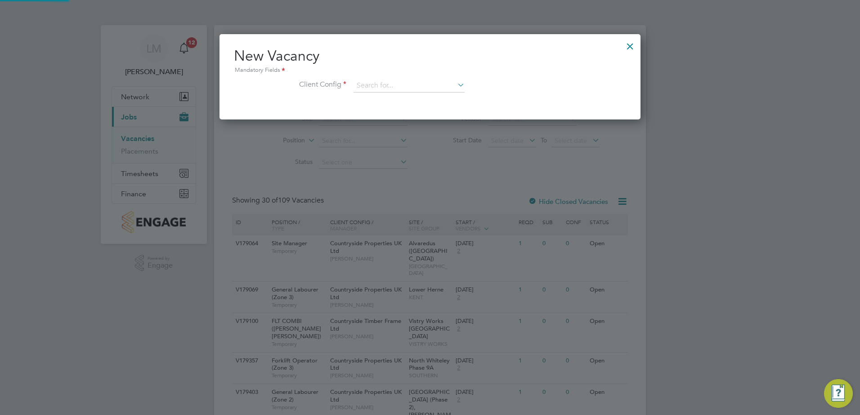
scroll to position [85, 421]
click at [430, 85] on input at bounding box center [408, 85] width 111 height 13
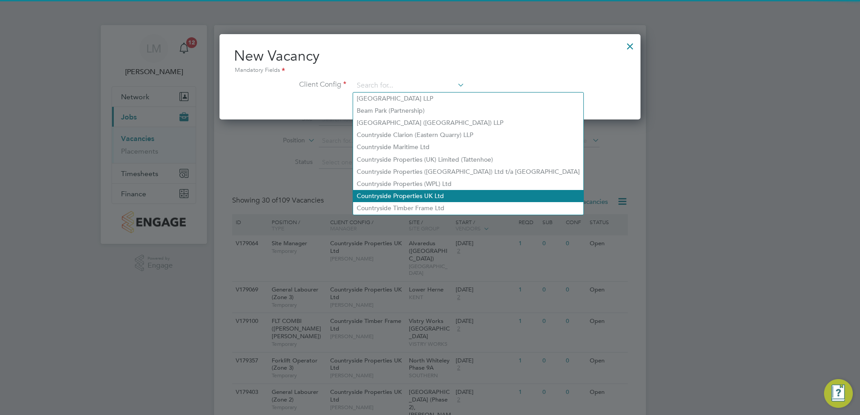
click at [432, 192] on li "Countryside Properties UK Ltd" at bounding box center [468, 196] width 230 height 12
type input "Countryside Properties UK Ltd"
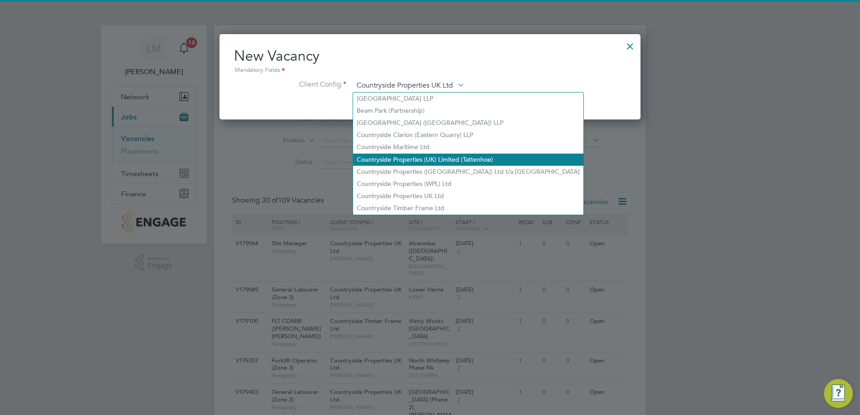
scroll to position [152, 421]
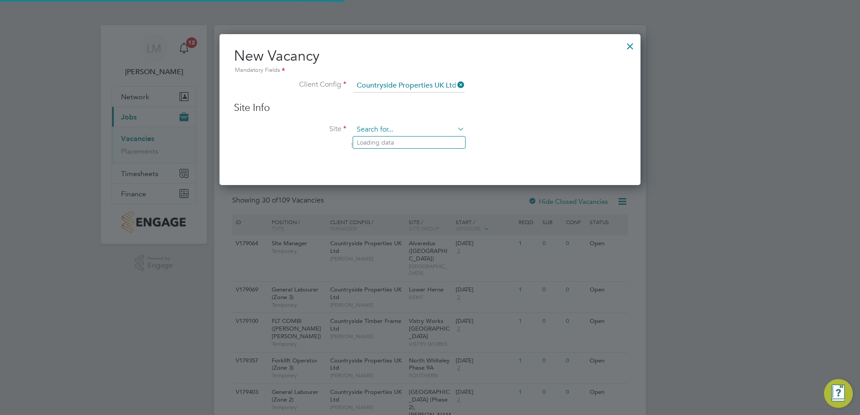
click at [408, 133] on input at bounding box center [408, 129] width 111 height 13
type input "[PERSON_NAME]"
click at [415, 149] on ul "[PERSON_NAME][GEOGRAPHIC_DATA], [GEOGRAPHIC_DATA]" at bounding box center [441, 142] width 178 height 13
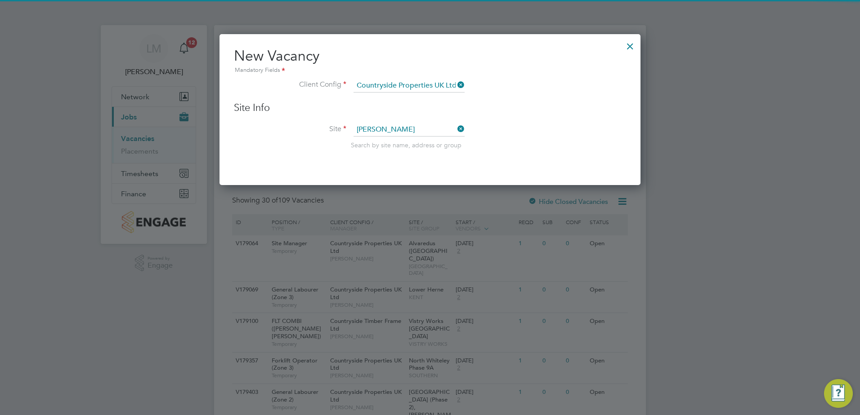
click at [417, 144] on span "Search by site name, address or group" at bounding box center [406, 145] width 111 height 8
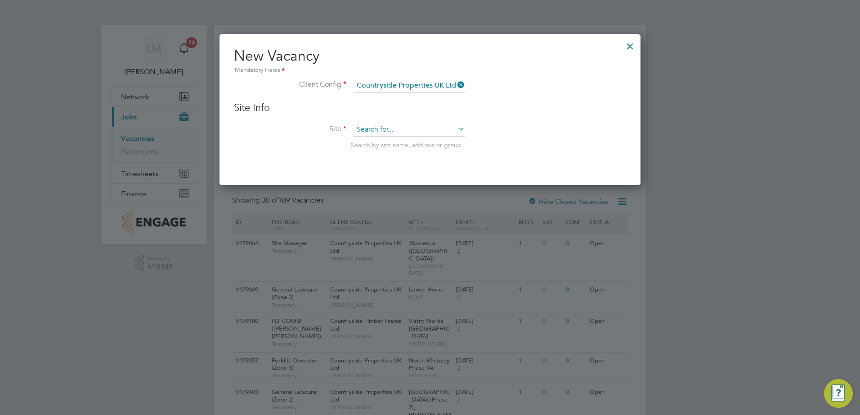
click at [415, 130] on input at bounding box center [408, 129] width 111 height 13
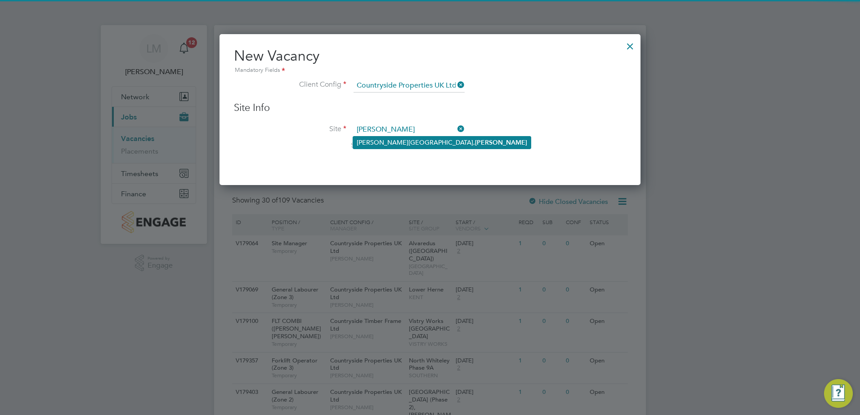
click at [475, 146] on b "[PERSON_NAME]" at bounding box center [501, 143] width 52 height 8
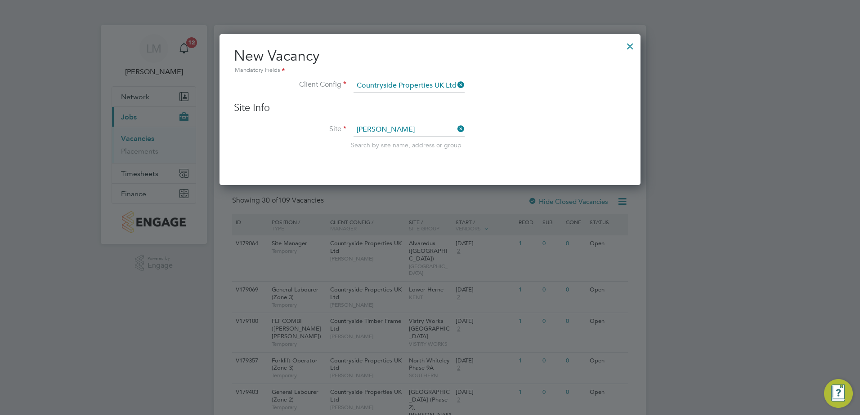
type input "[PERSON_NAME][GEOGRAPHIC_DATA], [GEOGRAPHIC_DATA]"
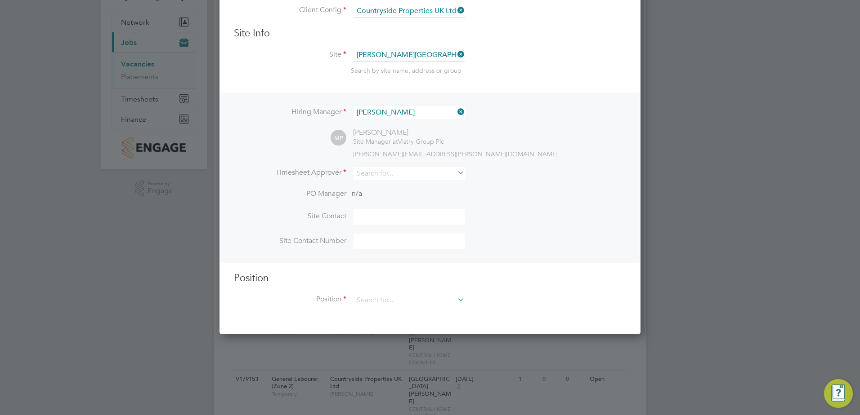
scroll to position [90, 0]
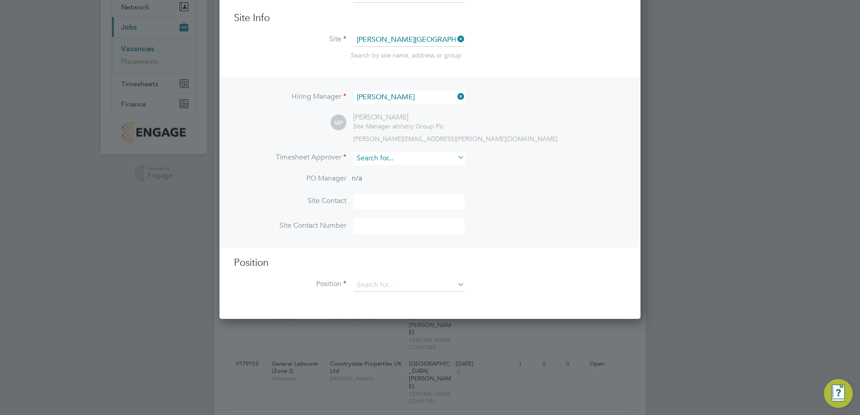
click at [406, 157] on input at bounding box center [408, 158] width 111 height 13
type input "g"
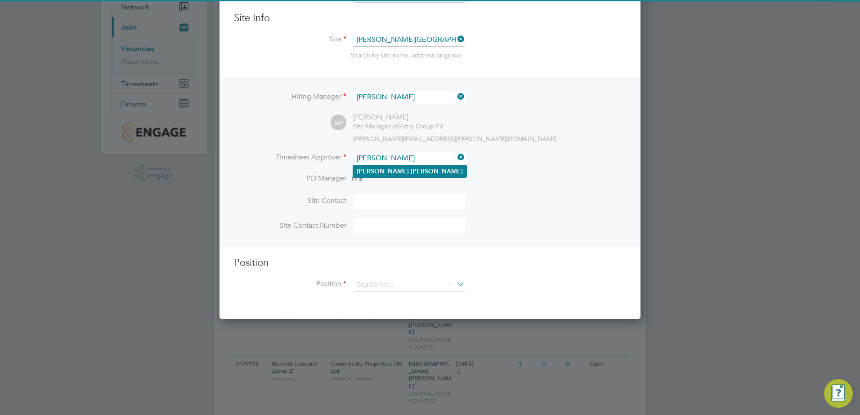
click at [405, 171] on li "[PERSON_NAME]" at bounding box center [409, 171] width 113 height 12
type input "[PERSON_NAME]"
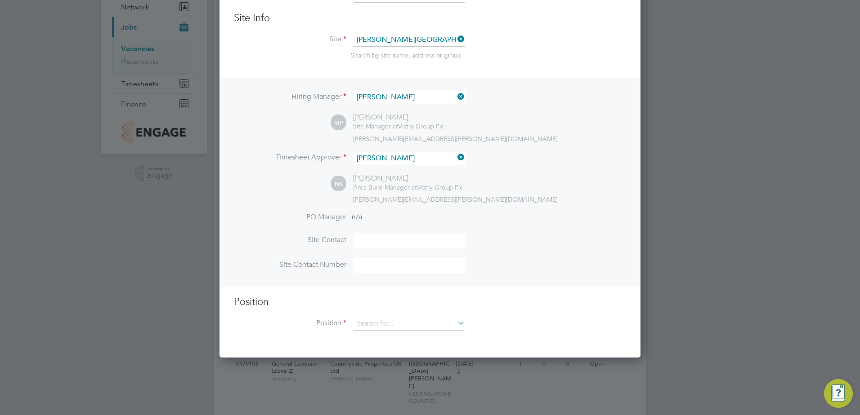
scroll to position [415, 421]
click at [394, 240] on input at bounding box center [408, 241] width 111 height 16
type input "[PERSON_NAME]"
type input "07562692755"
type input "fork"
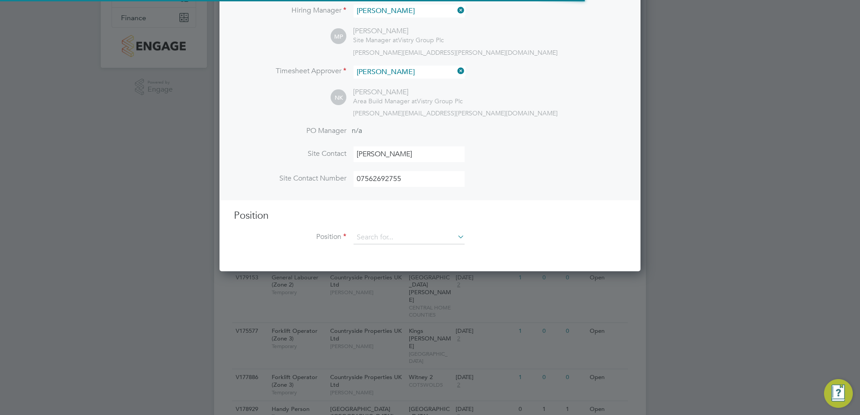
scroll to position [180, 0]
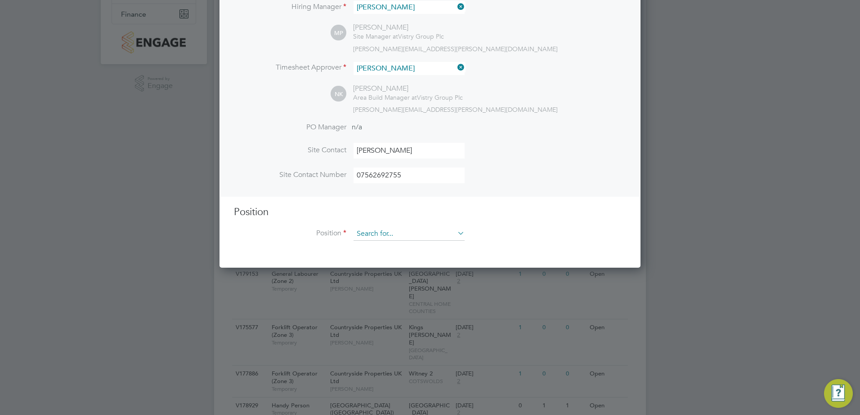
click at [419, 239] on input at bounding box center [408, 233] width 111 height 13
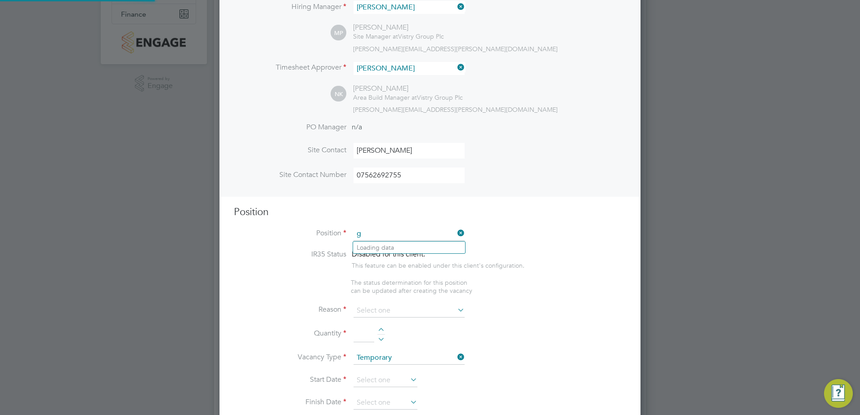
scroll to position [1296, 421]
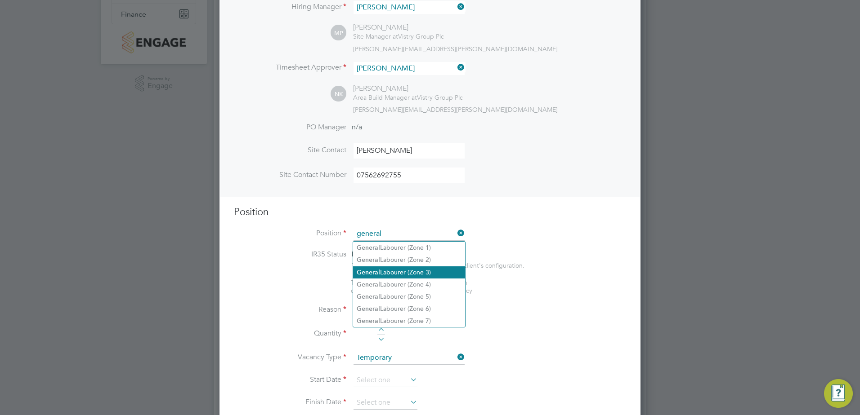
click at [440, 270] on li "General Labourer (Zone 3)" at bounding box center [409, 273] width 112 height 12
type input "General Labourer (Zone 3)"
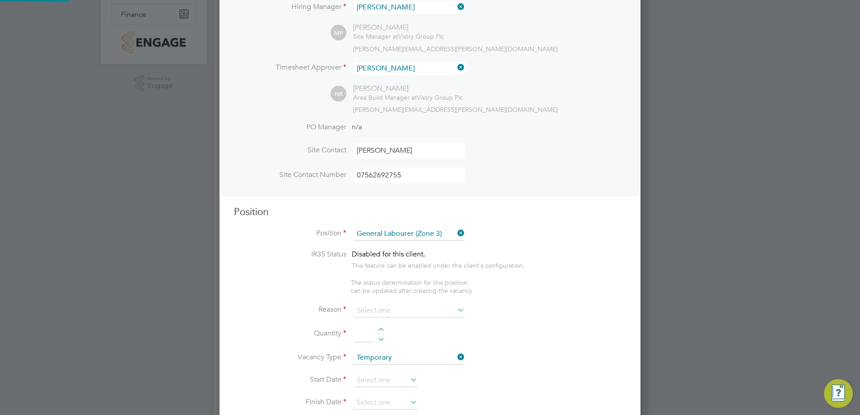
type textarea "- General labouring duties - Supporting the trades on site - Moving materials a…"
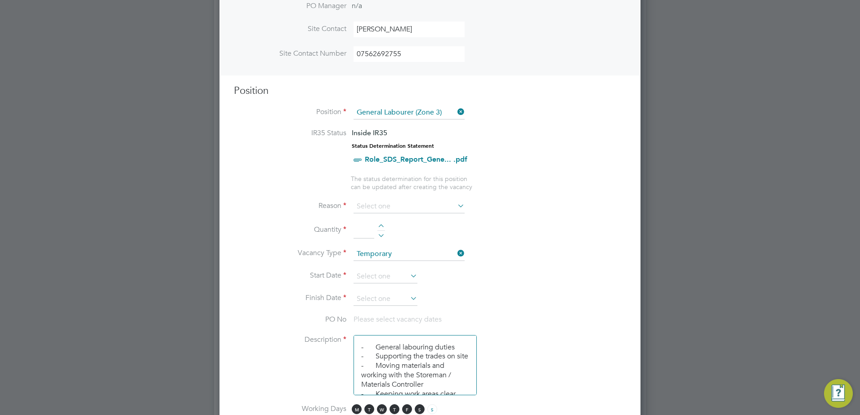
scroll to position [315, 0]
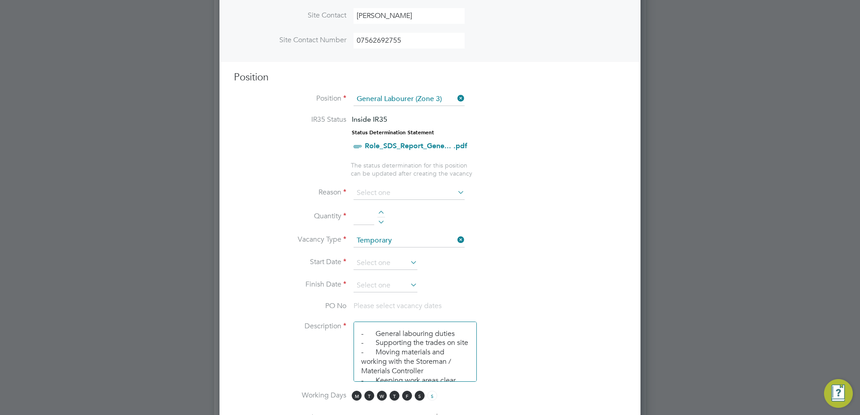
drag, startPoint x: 407, startPoint y: 194, endPoint x: 406, endPoint y: 186, distance: 8.6
click at [406, 186] on ng-container "IR35 Status Inside IR35 Status Determination Statement Role_SDS_Report_Gene... …" at bounding box center [430, 400] width 392 height 571
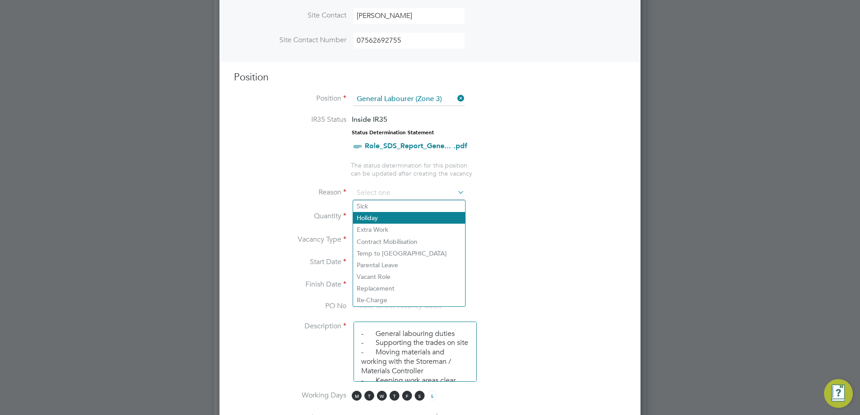
click at [400, 214] on li "Holiday" at bounding box center [409, 218] width 112 height 12
type input "Holiday"
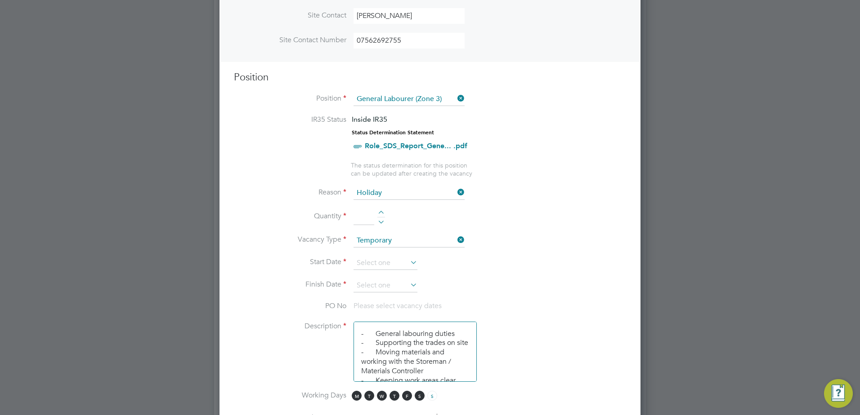
click at [384, 212] on div at bounding box center [381, 214] width 8 height 6
type input "1"
click at [401, 262] on input at bounding box center [385, 263] width 64 height 13
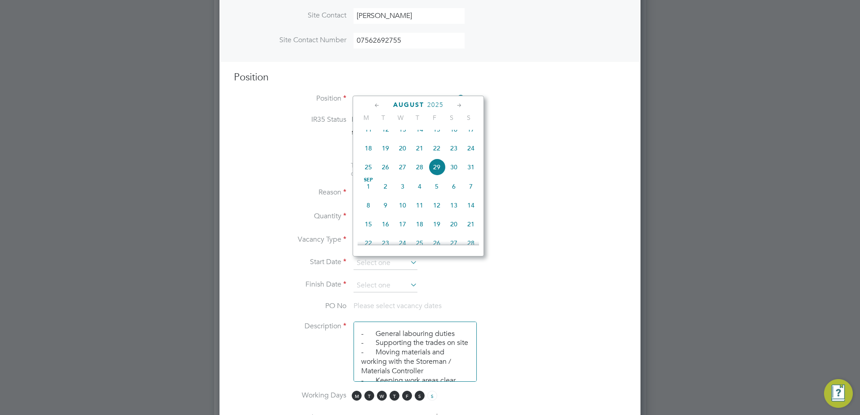
click at [364, 233] on span "15" at bounding box center [368, 224] width 17 height 17
type input "[DATE]"
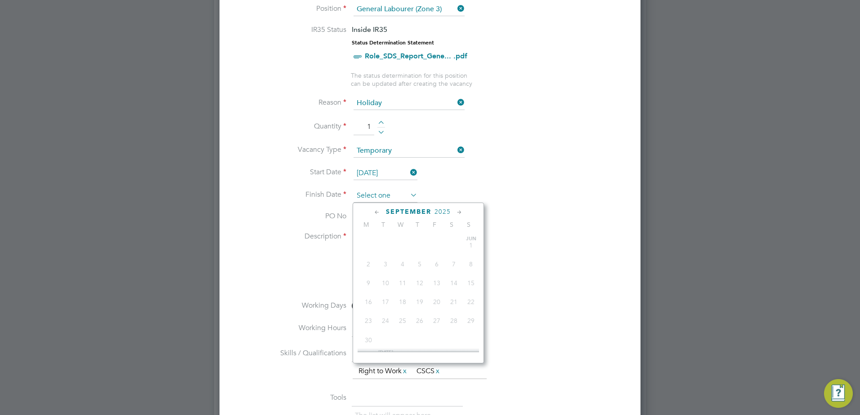
scroll to position [311, 0]
click at [402, 196] on input at bounding box center [385, 195] width 64 height 13
click at [386, 263] on span "31" at bounding box center [385, 254] width 17 height 17
type input "[DATE]"
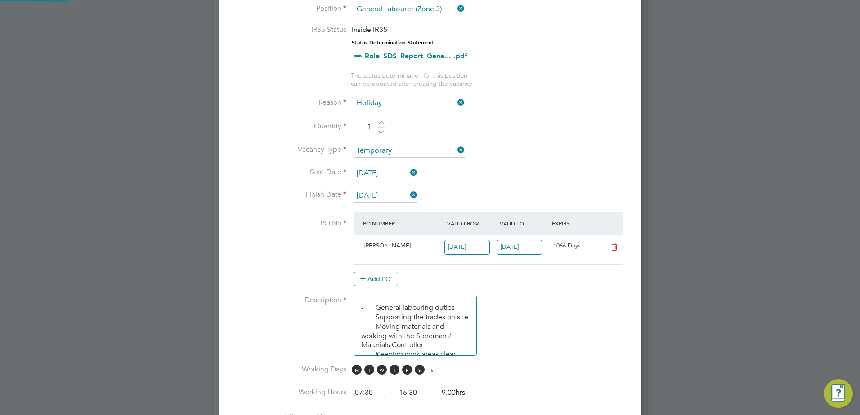
scroll to position [15, 85]
click at [529, 310] on li "Description - General labouring duties - Supporting the trades on site - Moving…" at bounding box center [430, 330] width 392 height 69
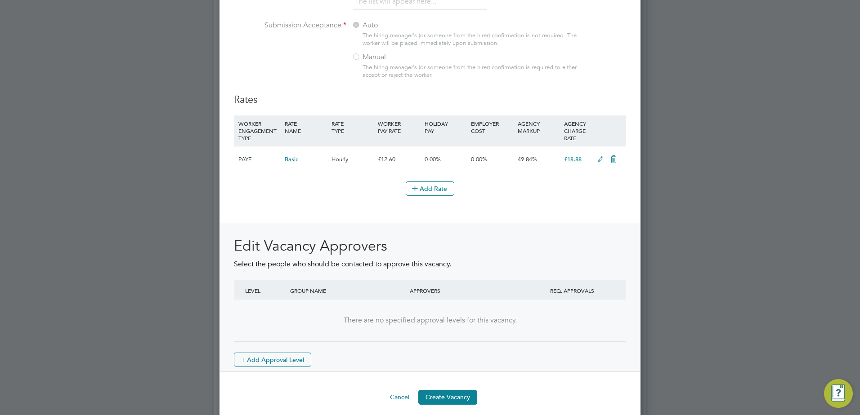
scroll to position [980, 0]
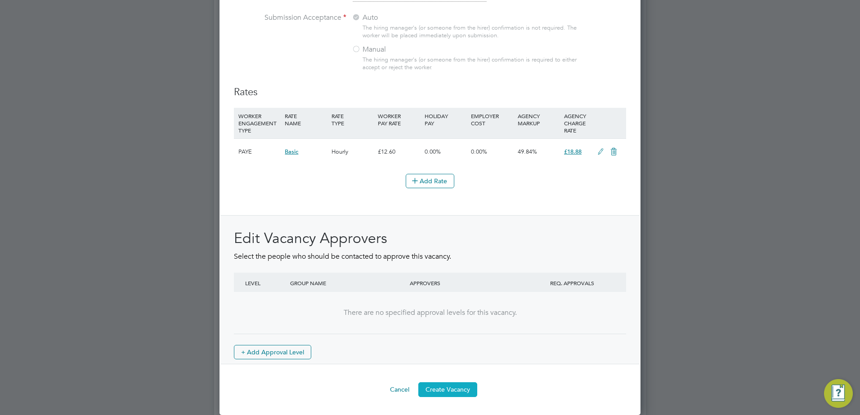
click at [455, 388] on button "Create Vacancy" at bounding box center [447, 390] width 59 height 14
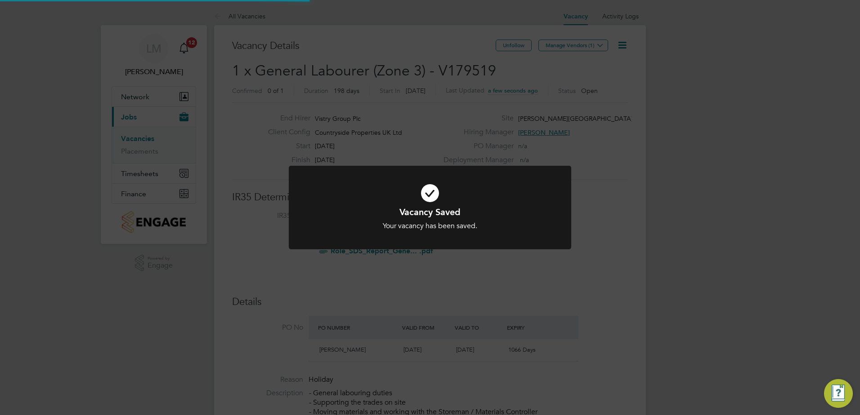
scroll to position [4, 4]
click at [480, 196] on icon at bounding box center [430, 193] width 234 height 35
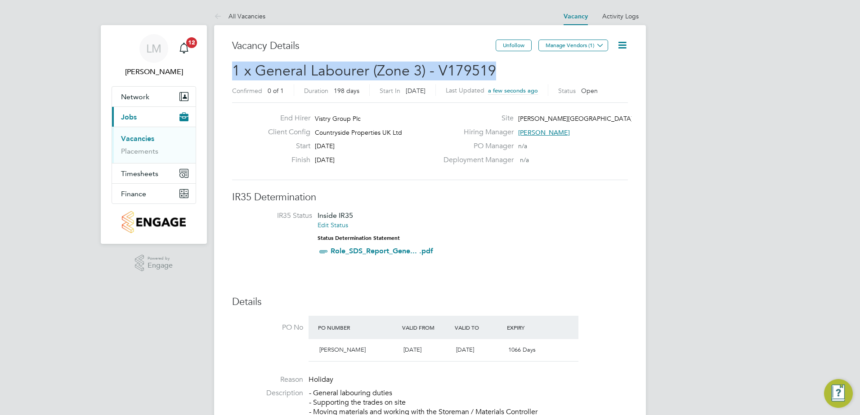
drag, startPoint x: 361, startPoint y: 72, endPoint x: 230, endPoint y: 75, distance: 130.9
copy span "1 x General Labourer (Zone 3) - V179519"
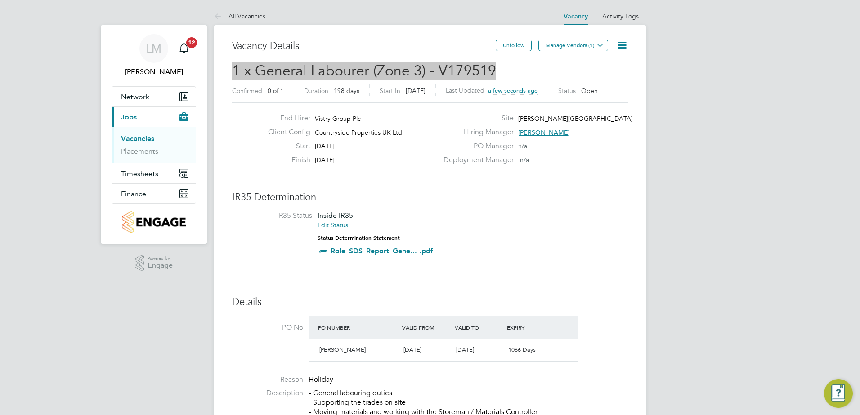
drag, startPoint x: 593, startPoint y: 46, endPoint x: 581, endPoint y: 60, distance: 18.1
click at [593, 46] on button "Manage Vendors (1)" at bounding box center [573, 46] width 70 height 12
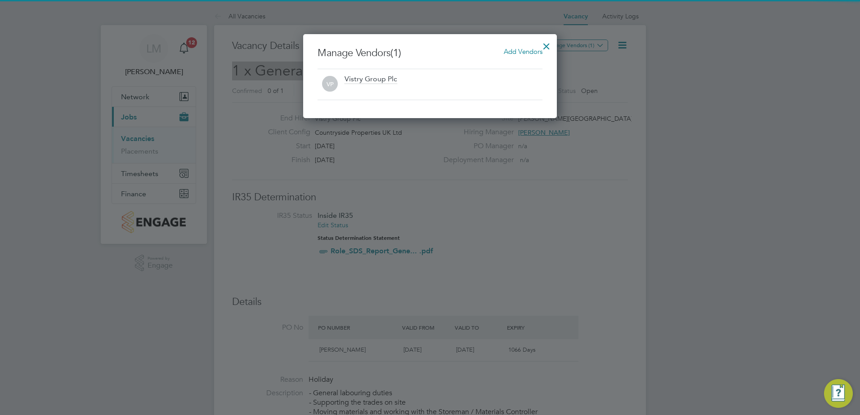
click at [530, 51] on span "Add Vendors" at bounding box center [522, 51] width 39 height 9
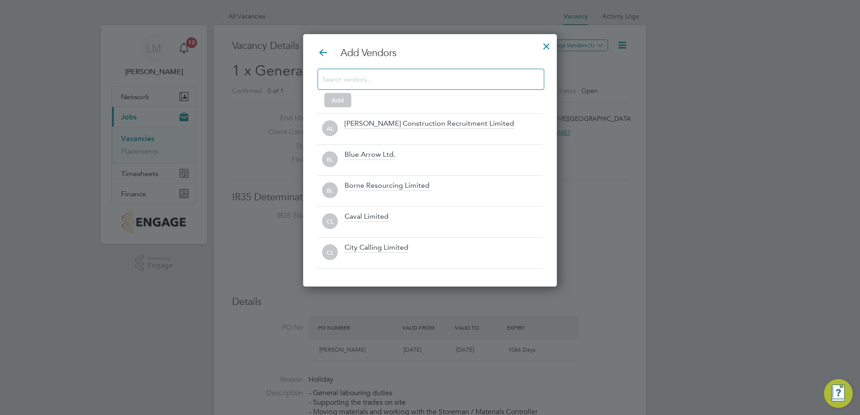
drag, startPoint x: 389, startPoint y: 83, endPoint x: 410, endPoint y: 88, distance: 21.6
click at [389, 82] on input at bounding box center [423, 79] width 202 height 12
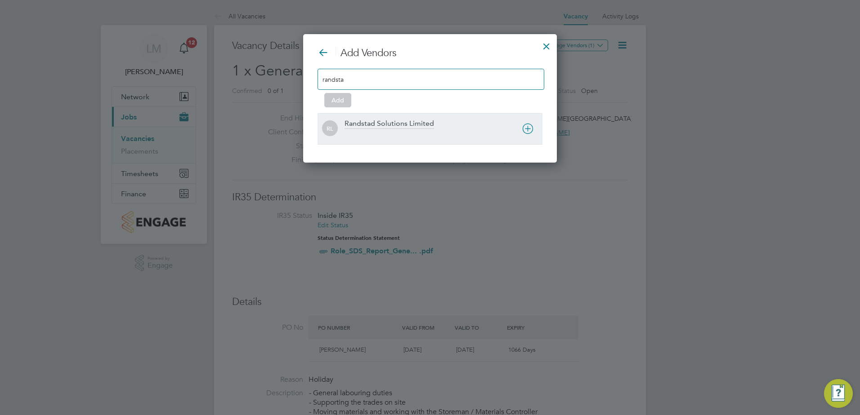
type input "randsta"
click at [430, 129] on div "Randstad Solutions Limited" at bounding box center [443, 129] width 198 height 20
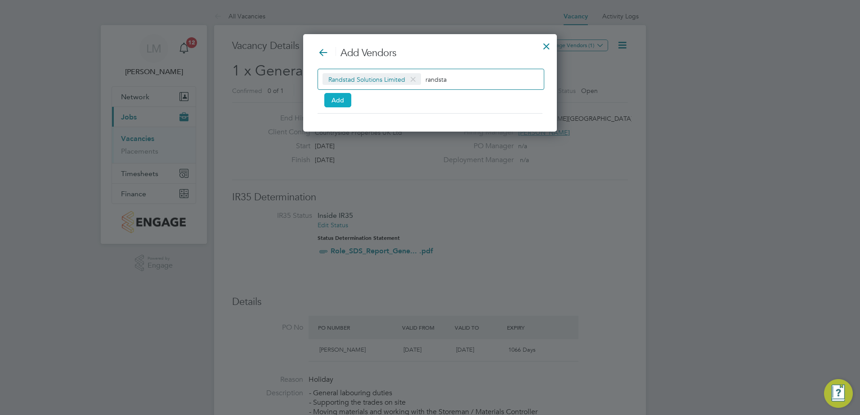
click at [336, 99] on button "Add" at bounding box center [337, 100] width 27 height 14
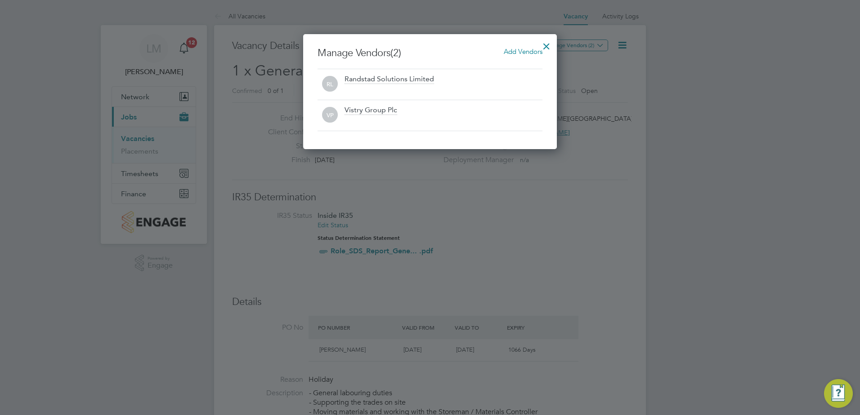
click at [544, 44] on div at bounding box center [546, 44] width 16 height 16
